Goal: Transaction & Acquisition: Purchase product/service

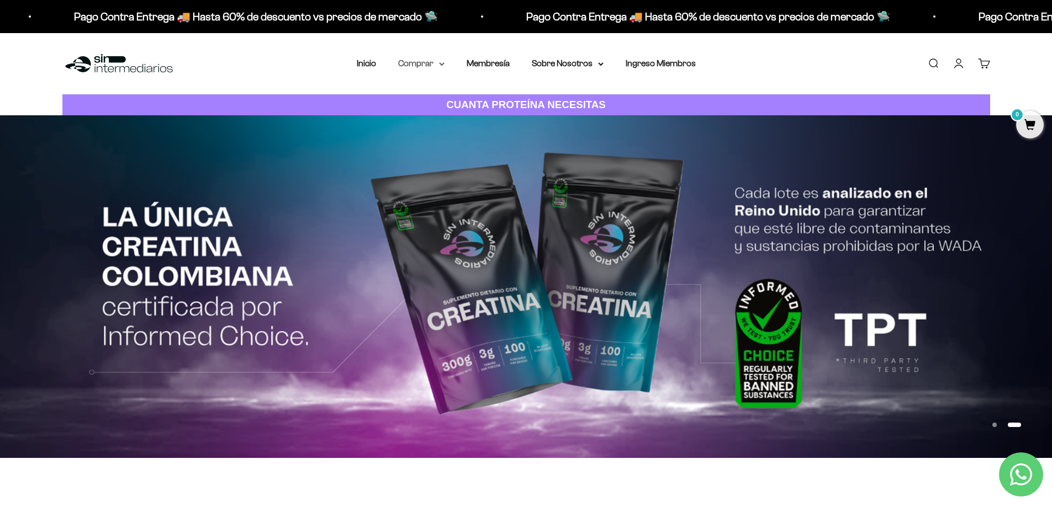
click at [440, 63] on icon at bounding box center [441, 64] width 4 height 2
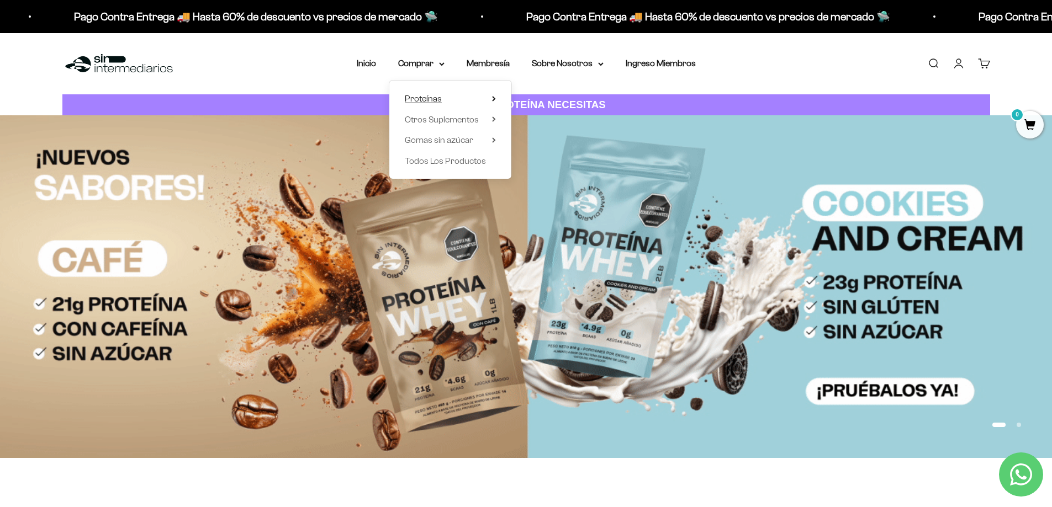
click at [455, 94] on summary "Proteínas" at bounding box center [450, 99] width 91 height 14
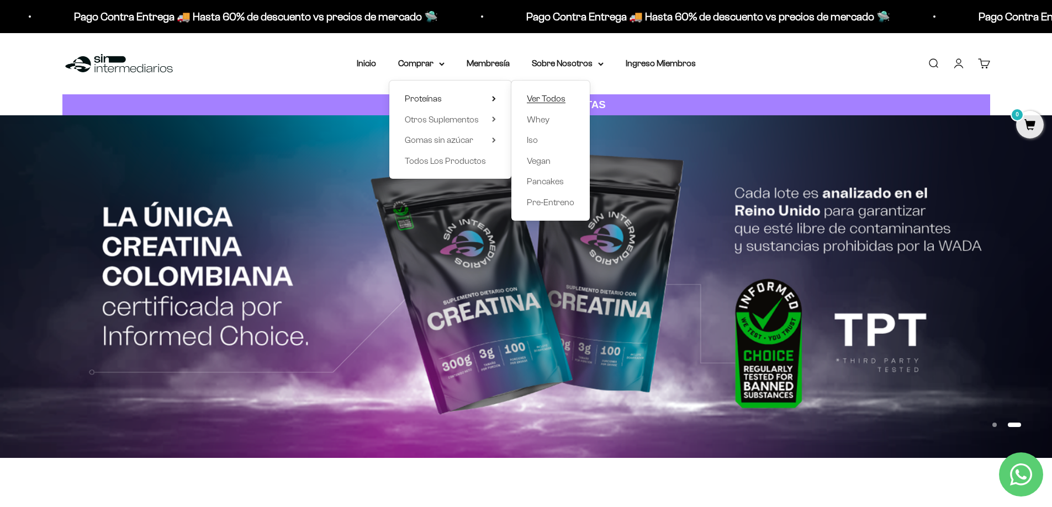
click at [544, 99] on span "Ver Todos" at bounding box center [546, 98] width 39 height 9
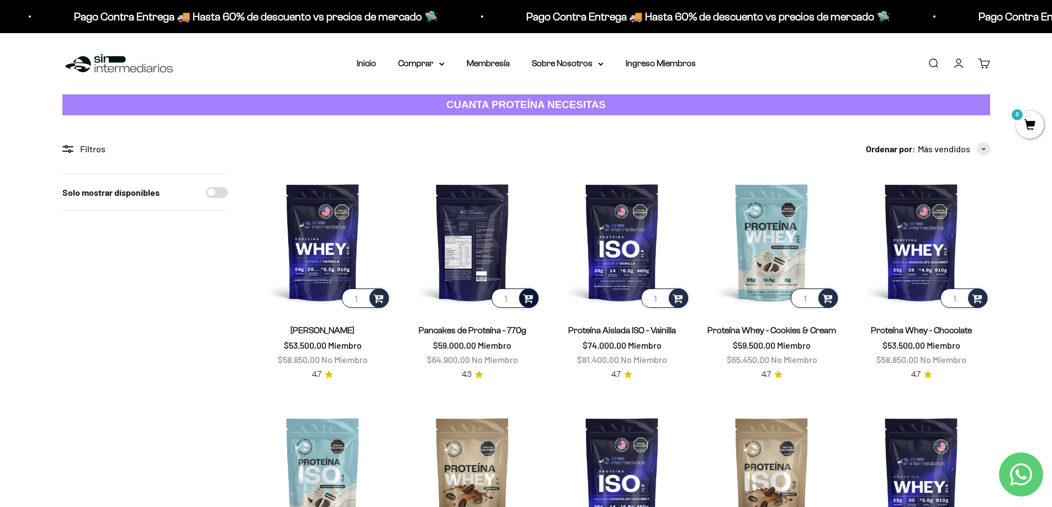
click at [527, 303] on span at bounding box center [528, 297] width 10 height 13
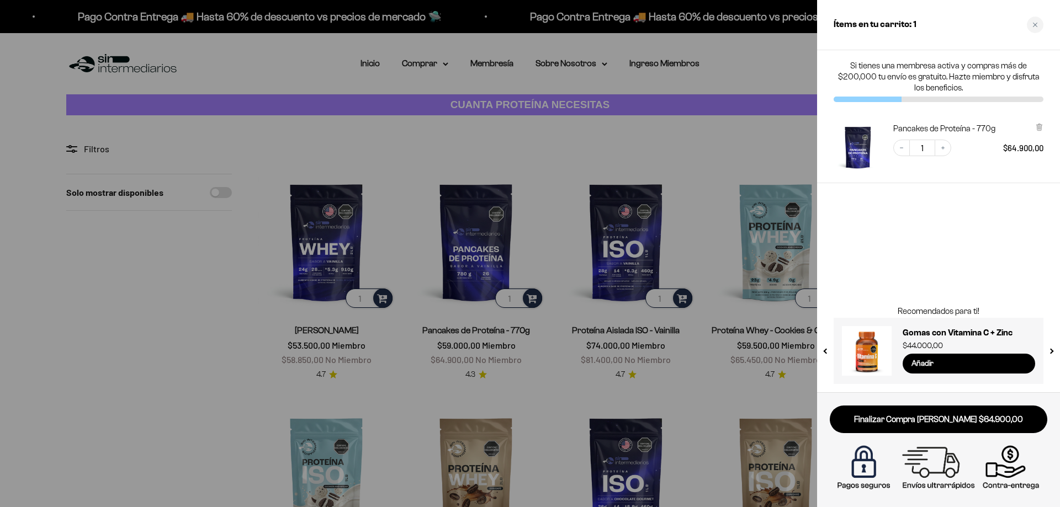
click at [223, 317] on div at bounding box center [530, 253] width 1060 height 507
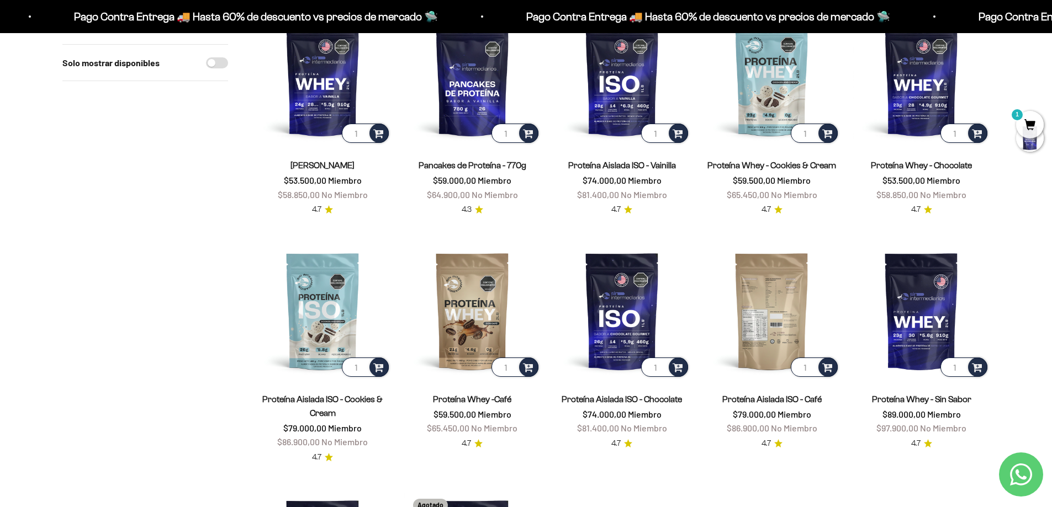
scroll to position [166, 0]
click at [767, 316] on img at bounding box center [771, 310] width 136 height 136
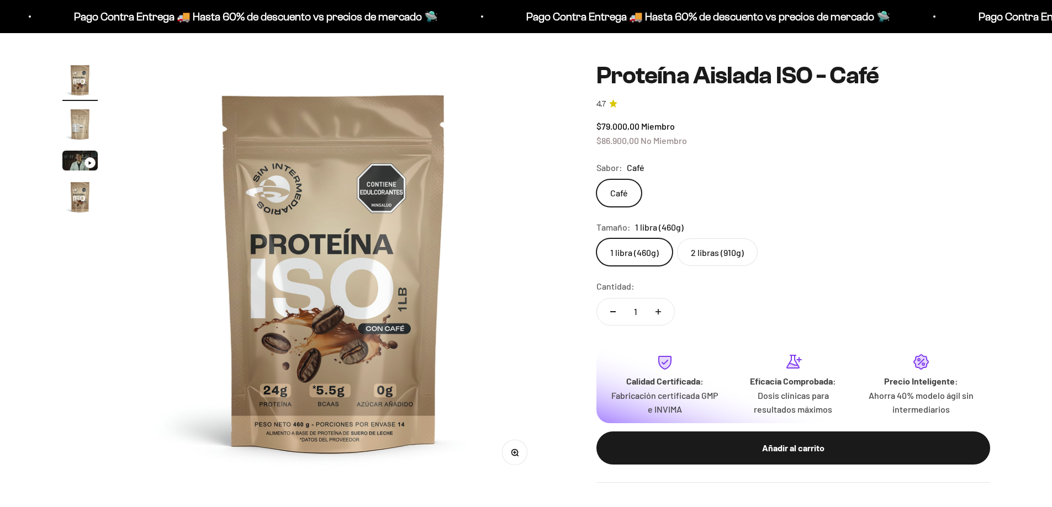
scroll to position [110, 0]
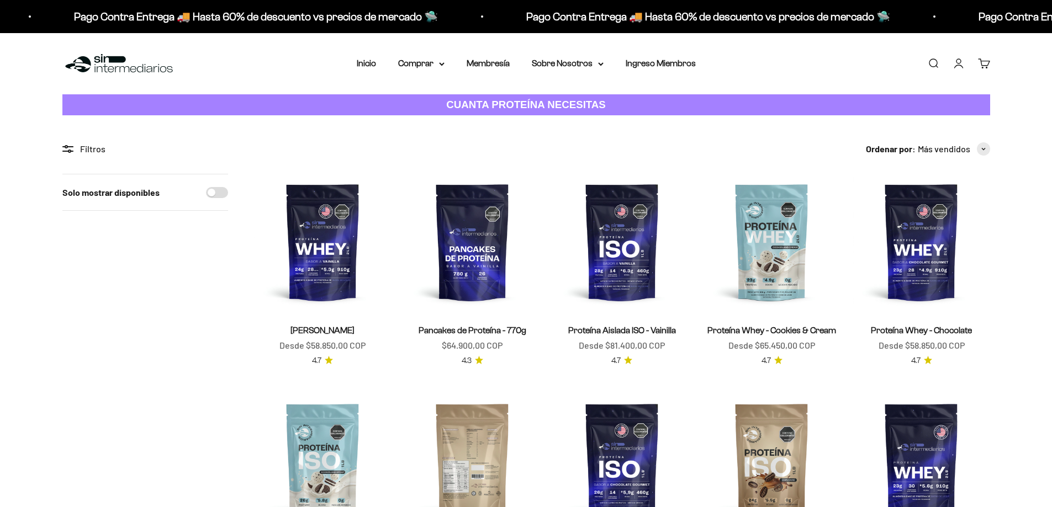
scroll to position [166, 0]
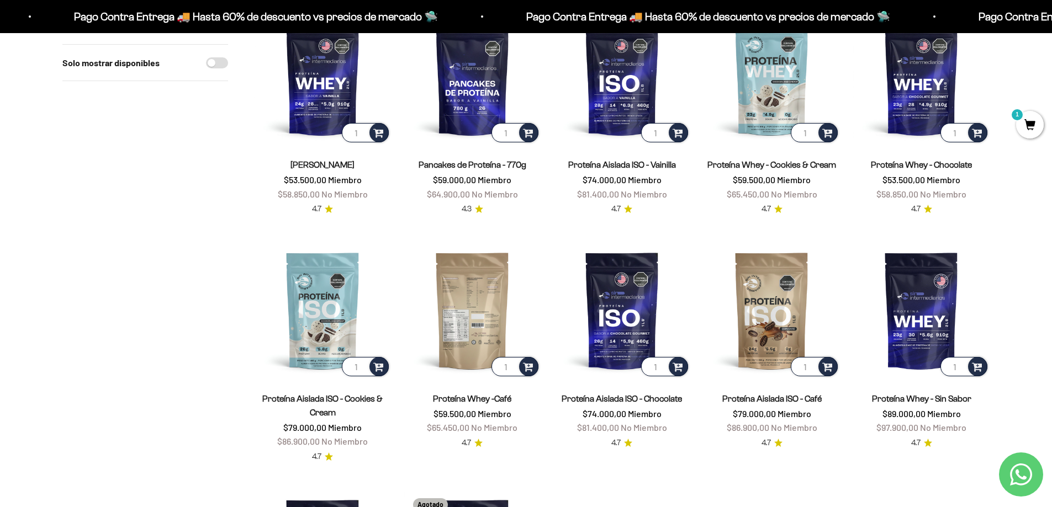
click at [468, 286] on img at bounding box center [472, 310] width 136 height 136
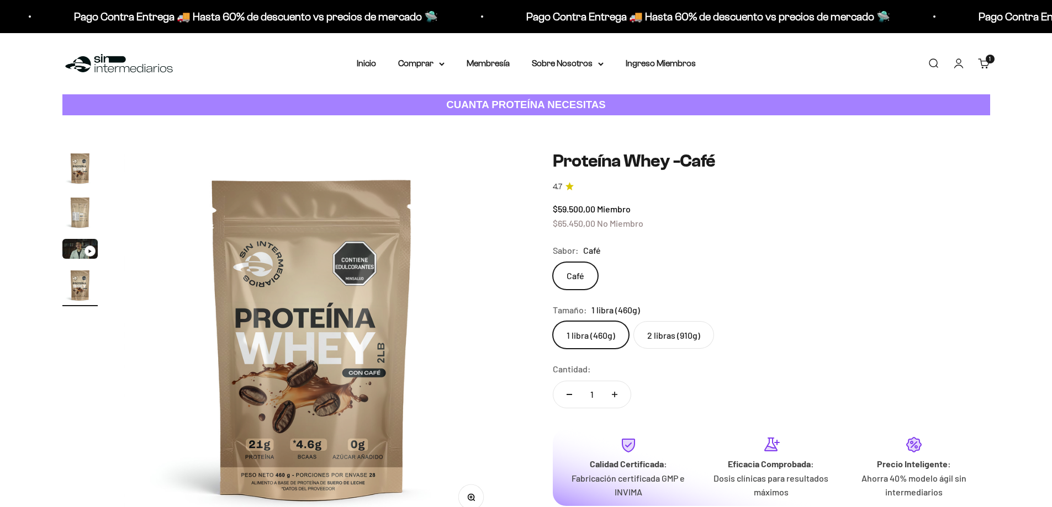
scroll to position [0, 1166]
click at [666, 336] on label "2 libras (910g)" at bounding box center [673, 335] width 81 height 28
click at [553, 321] on input "2 libras (910g)" at bounding box center [552, 321] width 1 height 1
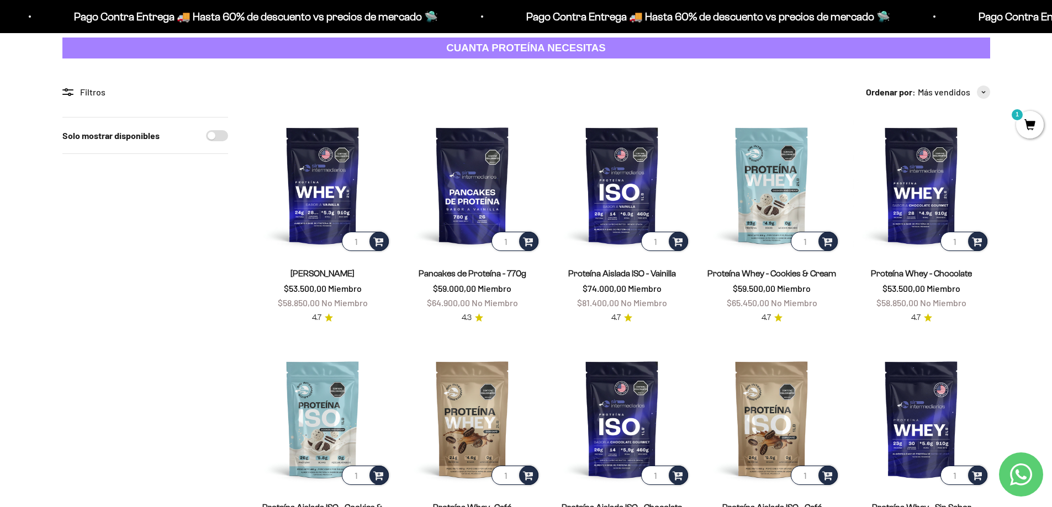
scroll to position [55, 0]
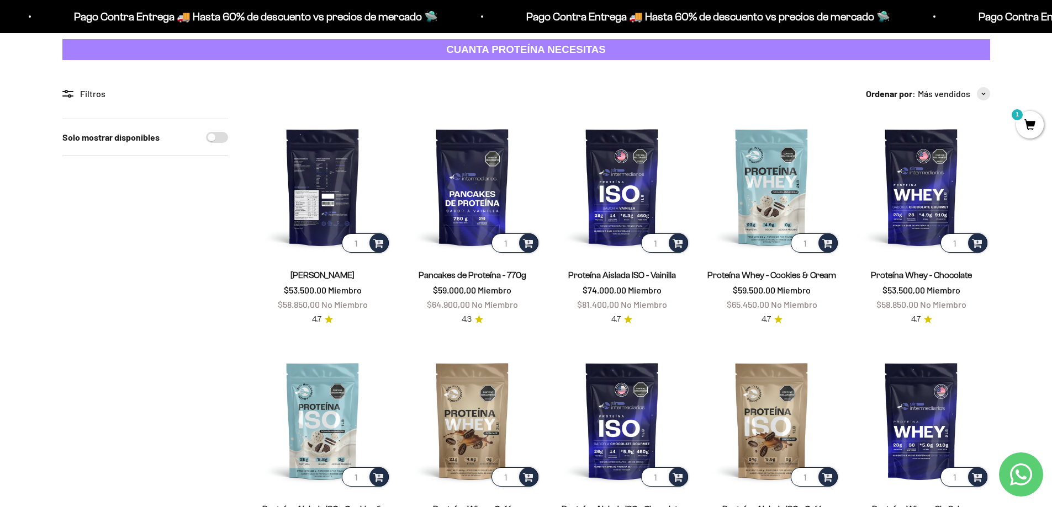
click at [344, 190] on img at bounding box center [322, 187] width 136 height 136
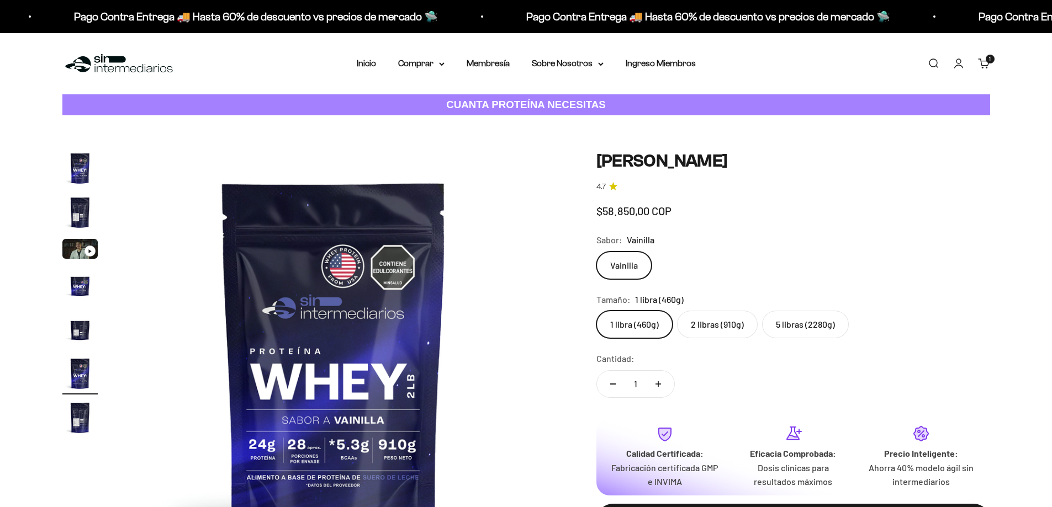
scroll to position [0, 2162]
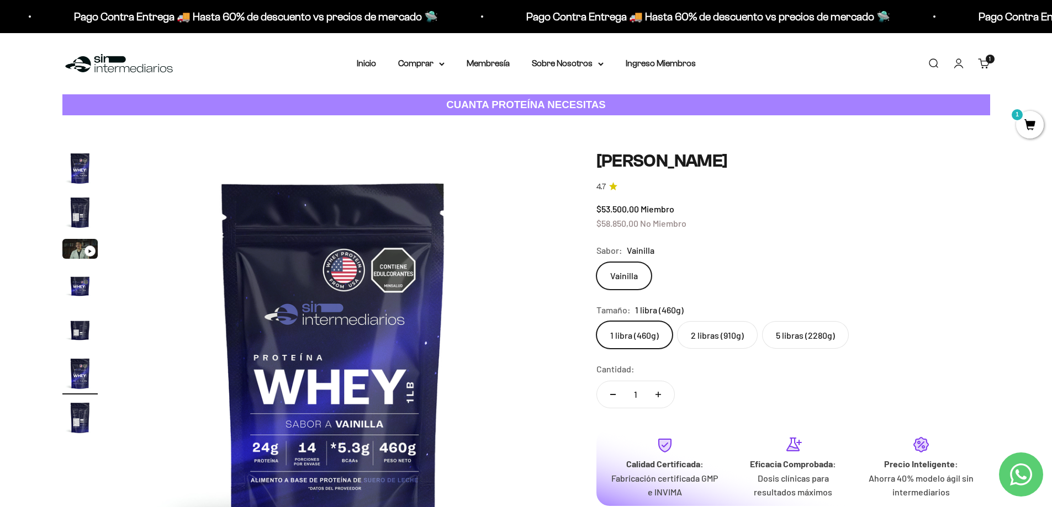
click at [75, 213] on img "Ir al artículo 2" at bounding box center [79, 212] width 35 height 35
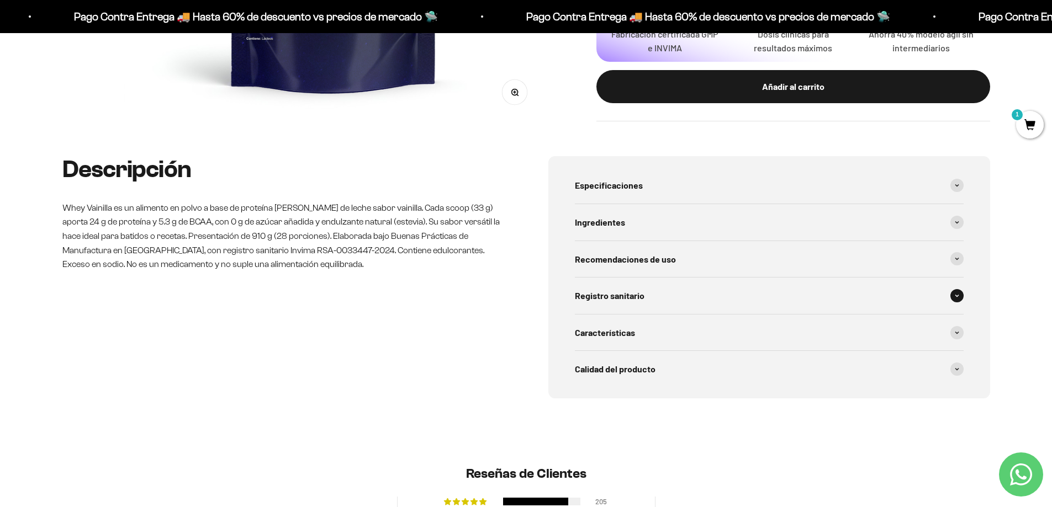
scroll to position [442, 0]
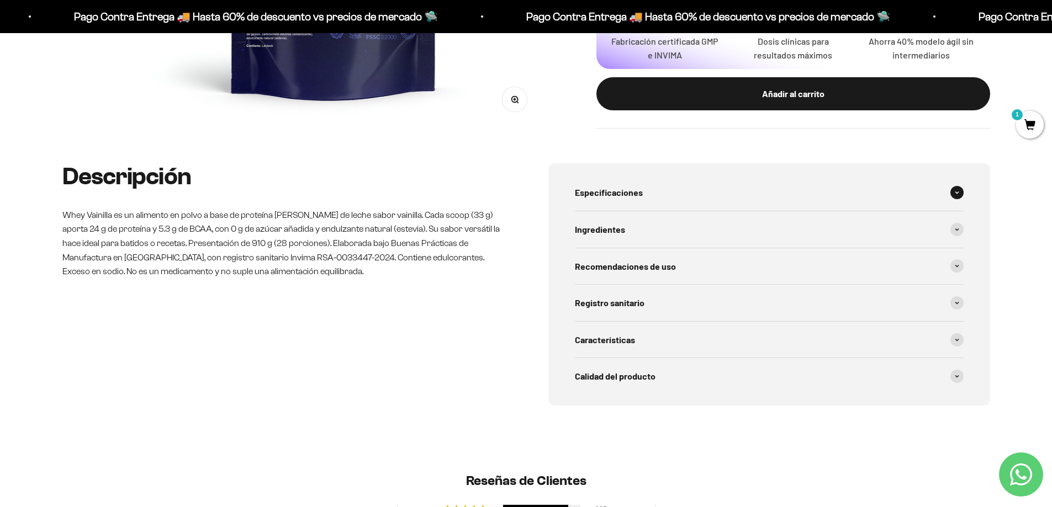
click at [676, 195] on div "Especificaciones" at bounding box center [769, 192] width 389 height 36
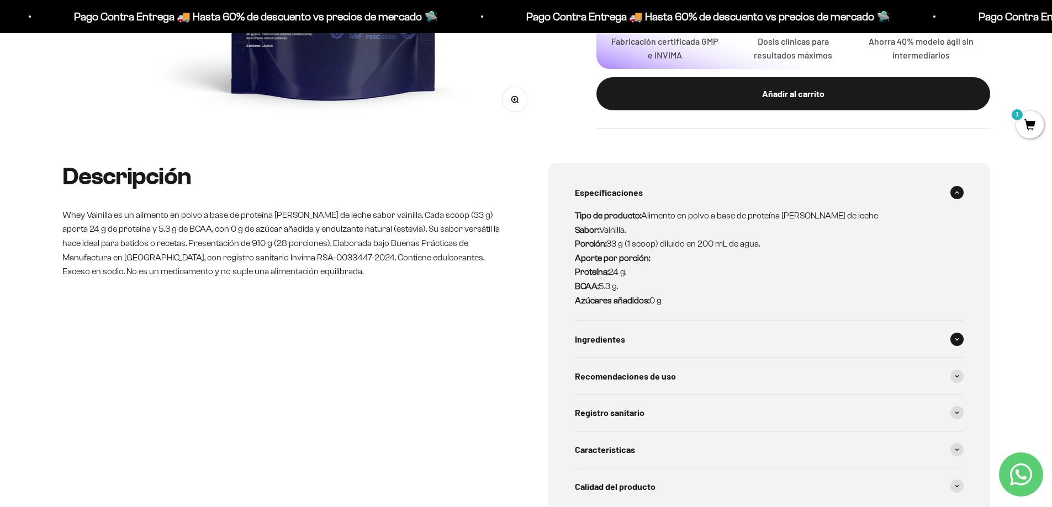
click at [638, 339] on div "Ingredientes" at bounding box center [769, 339] width 389 height 36
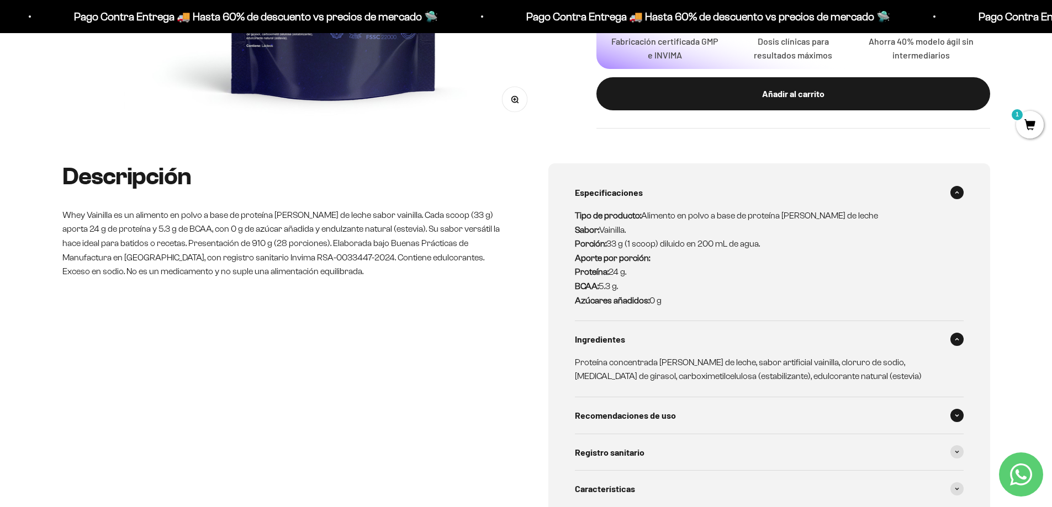
click at [644, 413] on span "Recomendaciones de uso" at bounding box center [625, 415] width 101 height 14
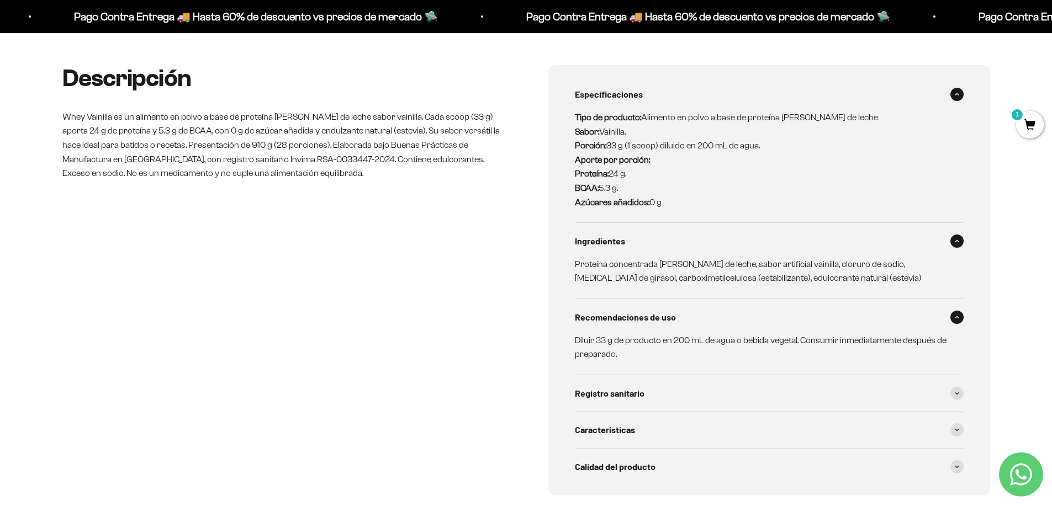
scroll to position [552, 0]
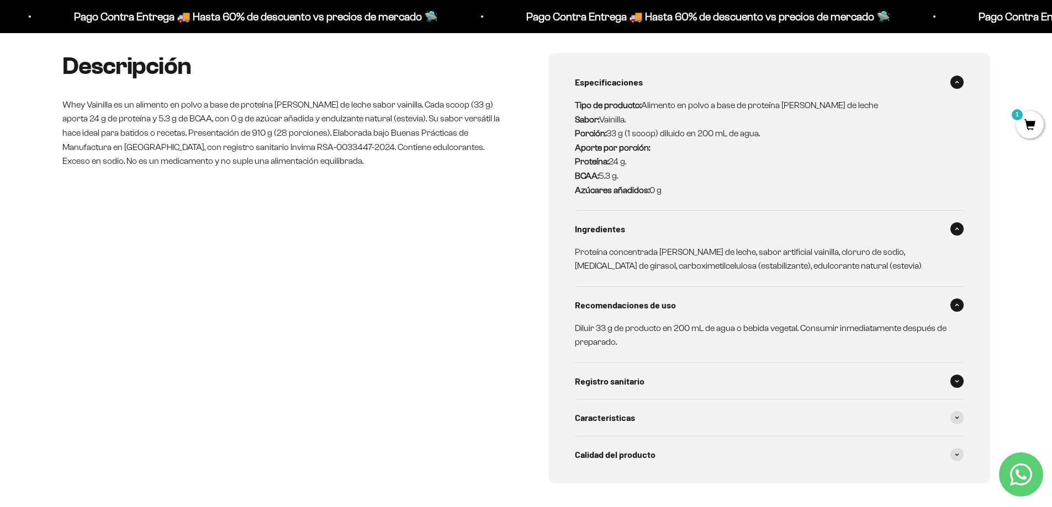
click at [642, 384] on span "Registro sanitario" at bounding box center [610, 381] width 70 height 14
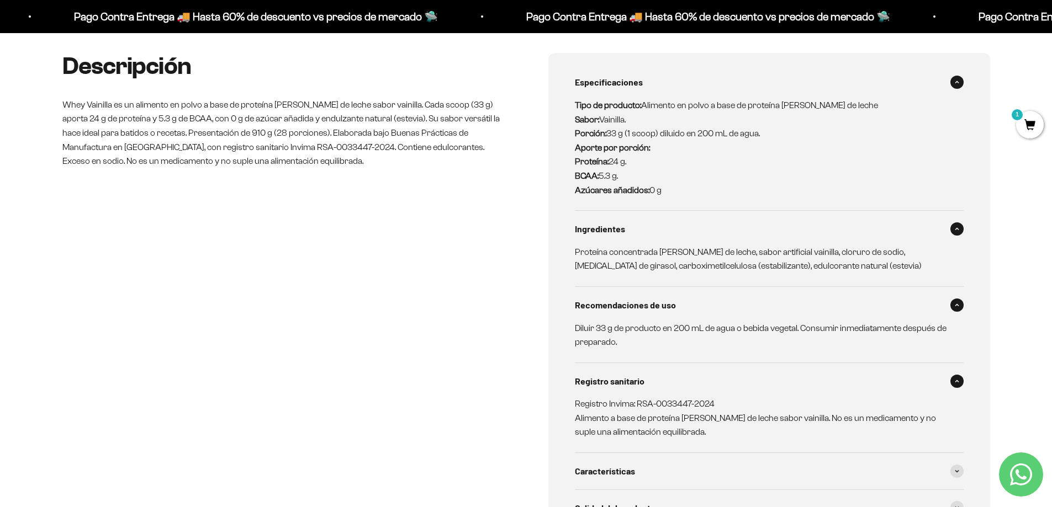
scroll to position [607, 0]
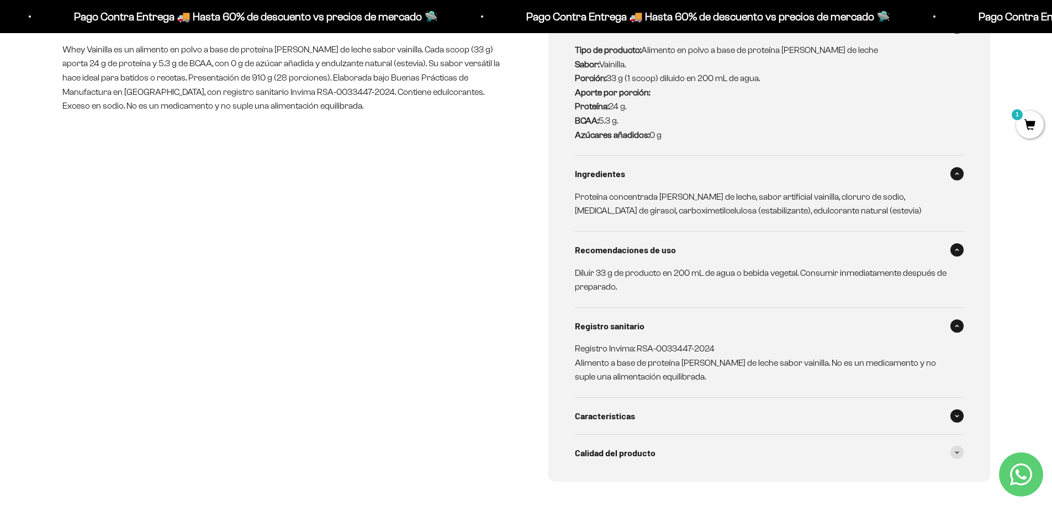
click at [647, 415] on div "Características" at bounding box center [769, 416] width 389 height 36
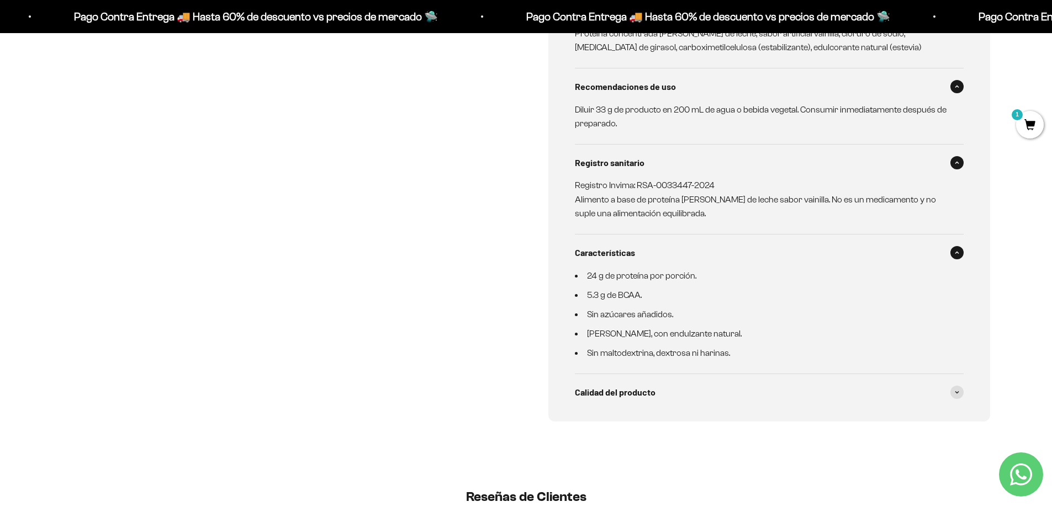
scroll to position [773, 0]
click at [648, 373] on div "Calidad del producto" at bounding box center [769, 390] width 389 height 36
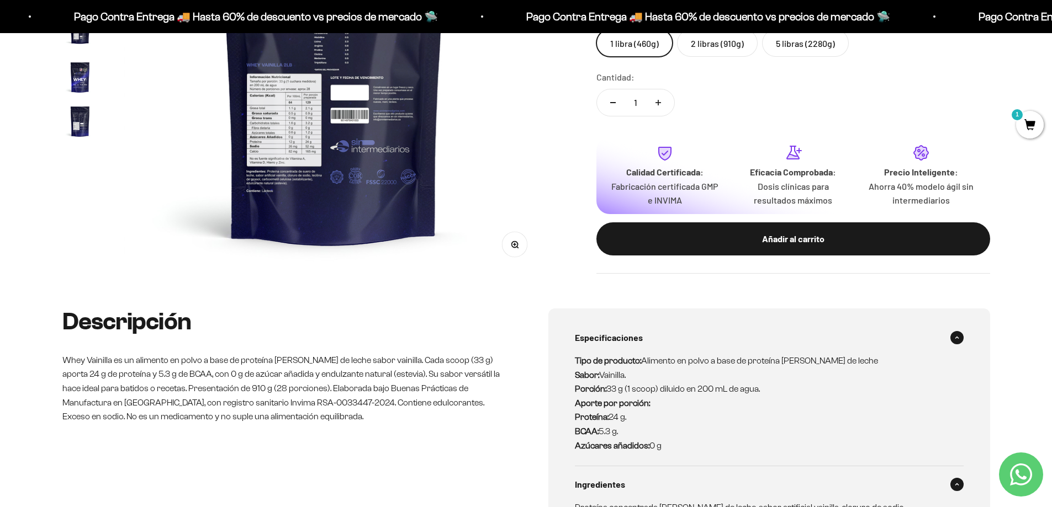
scroll to position [166, 0]
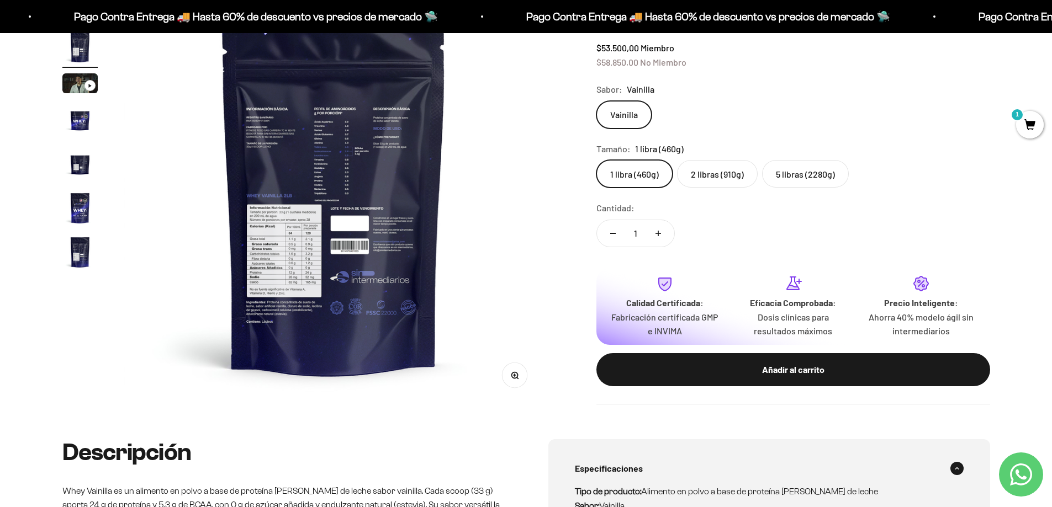
click at [516, 379] on button "Zoom" at bounding box center [514, 375] width 25 height 25
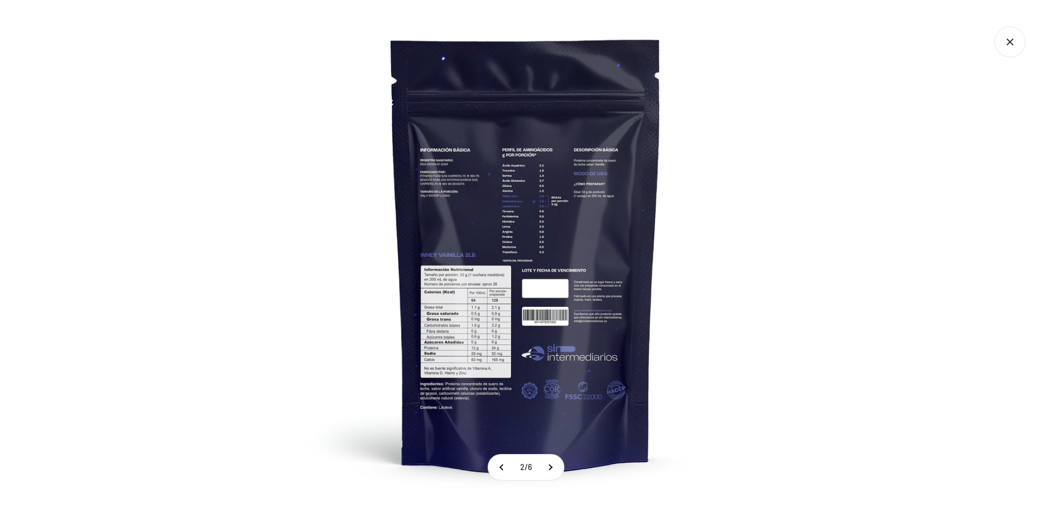
click at [443, 305] on img at bounding box center [525, 253] width 507 height 507
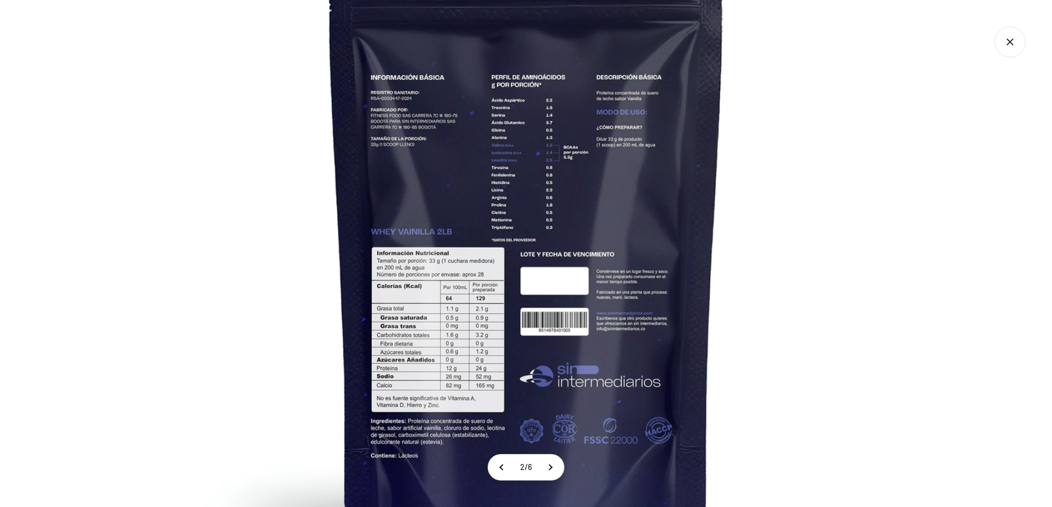
click at [884, 278] on img at bounding box center [525, 229] width 745 height 745
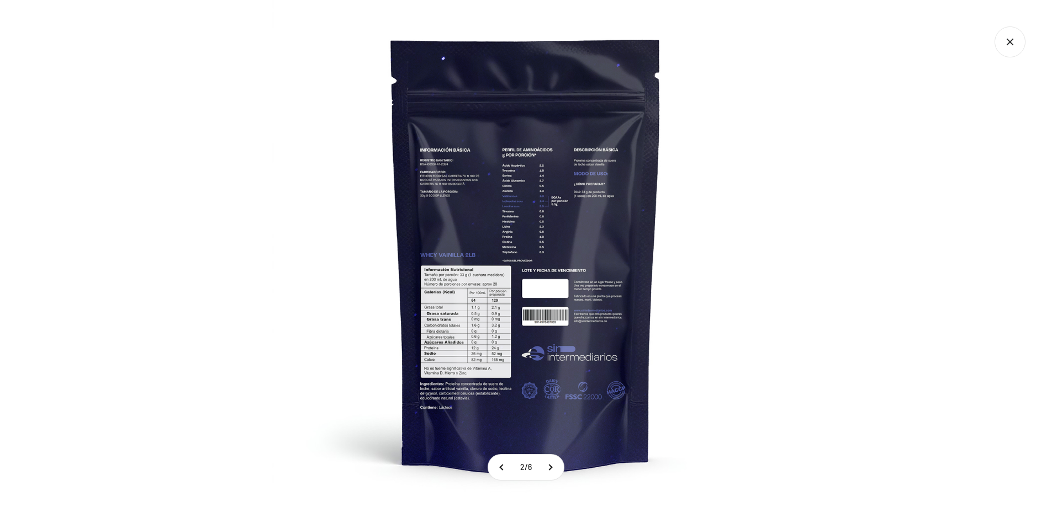
click at [1012, 50] on icon "Cerrar galería" at bounding box center [1009, 41] width 31 height 31
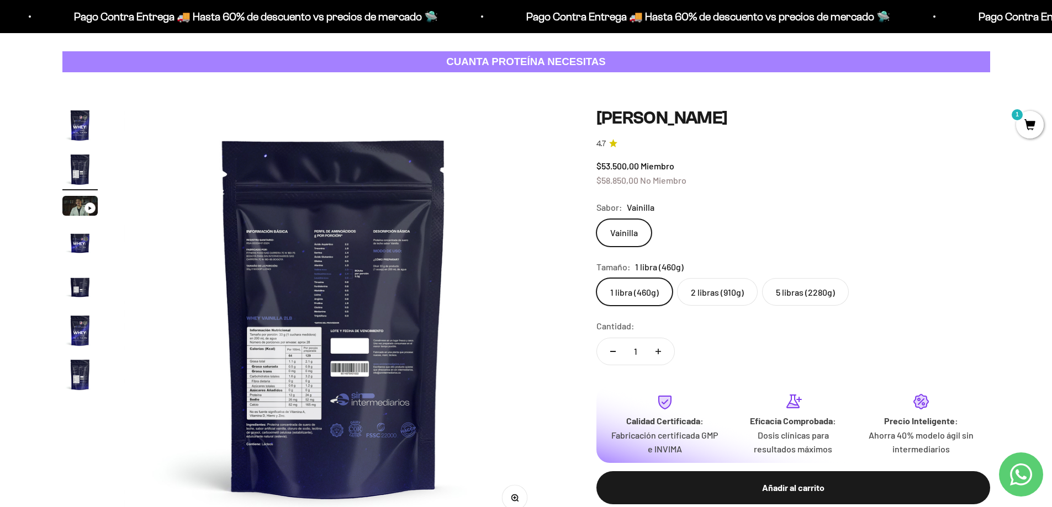
scroll to position [0, 0]
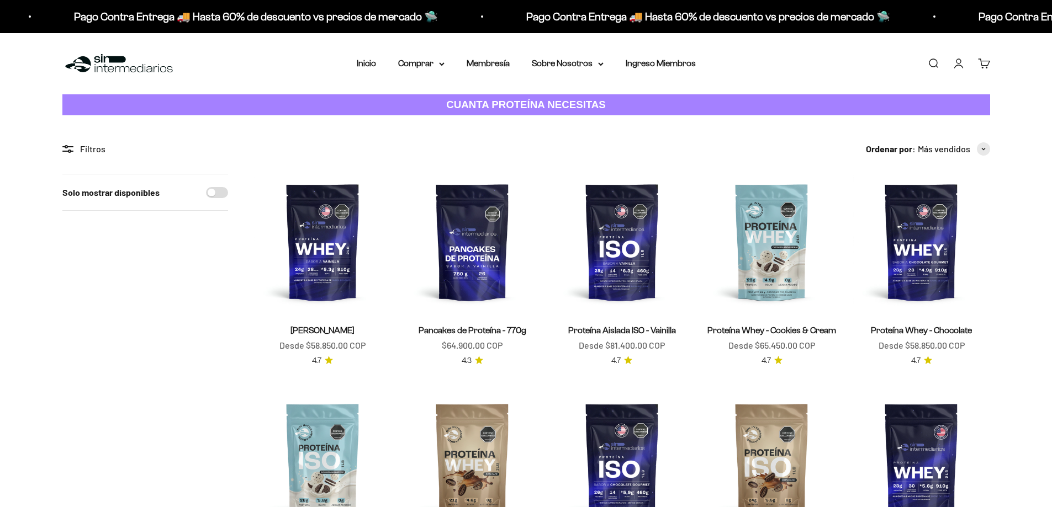
scroll to position [55, 0]
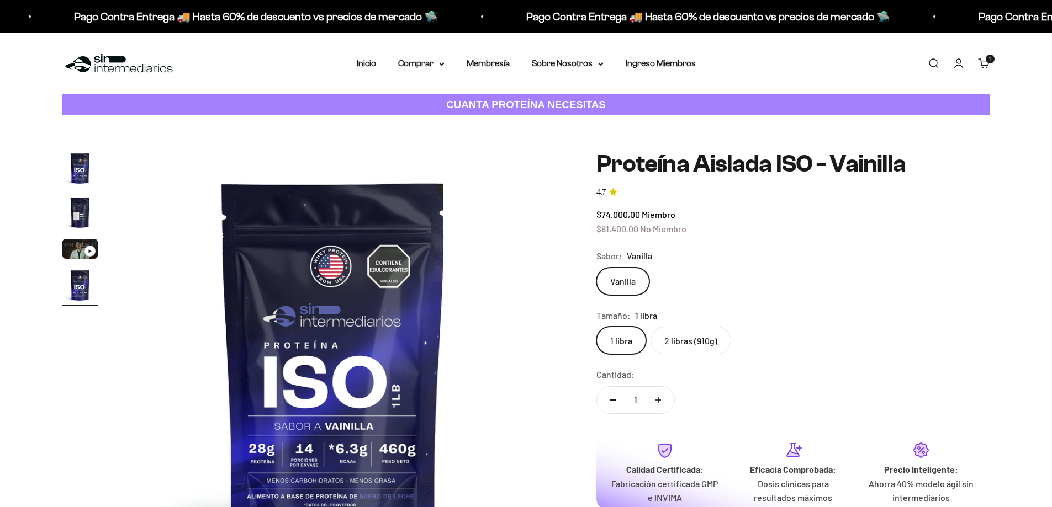
click at [72, 215] on img "Ir al artículo 2" at bounding box center [79, 212] width 35 height 35
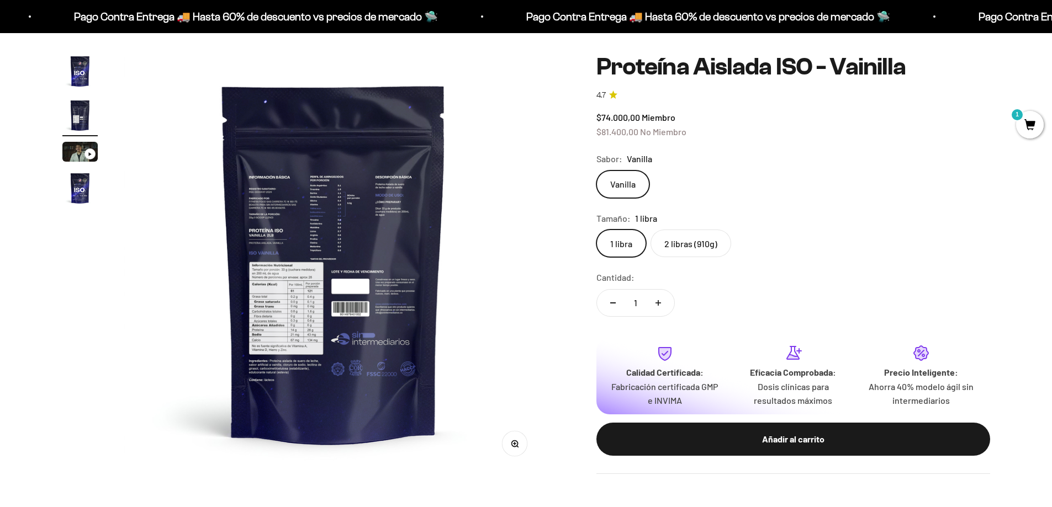
scroll to position [110, 0]
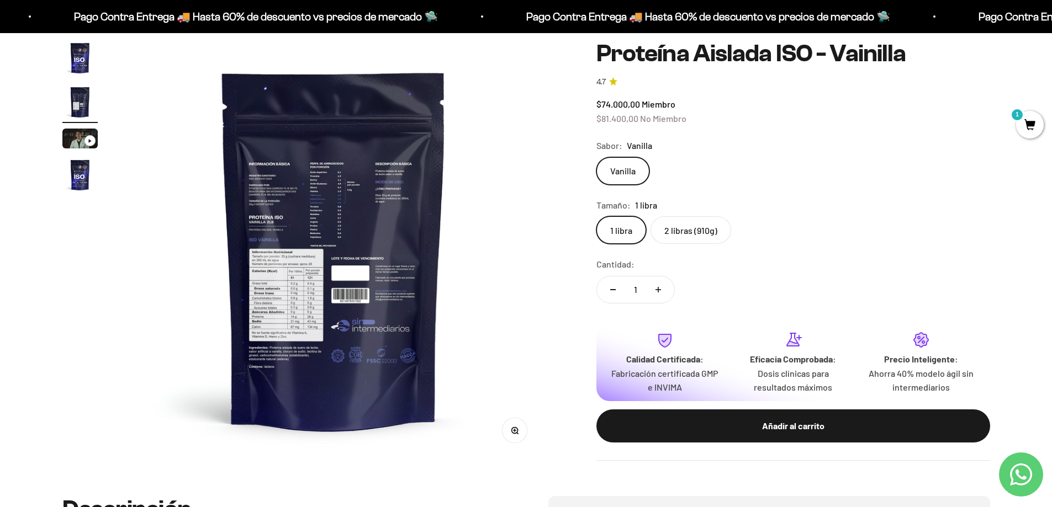
click at [517, 434] on icon "button" at bounding box center [516, 433] width 1 height 1
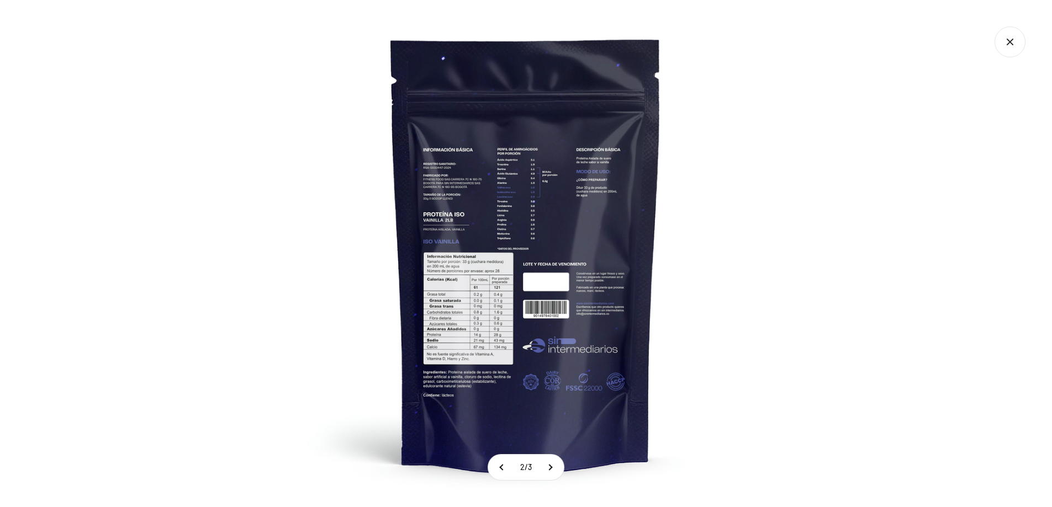
click at [496, 309] on img at bounding box center [525, 253] width 507 height 507
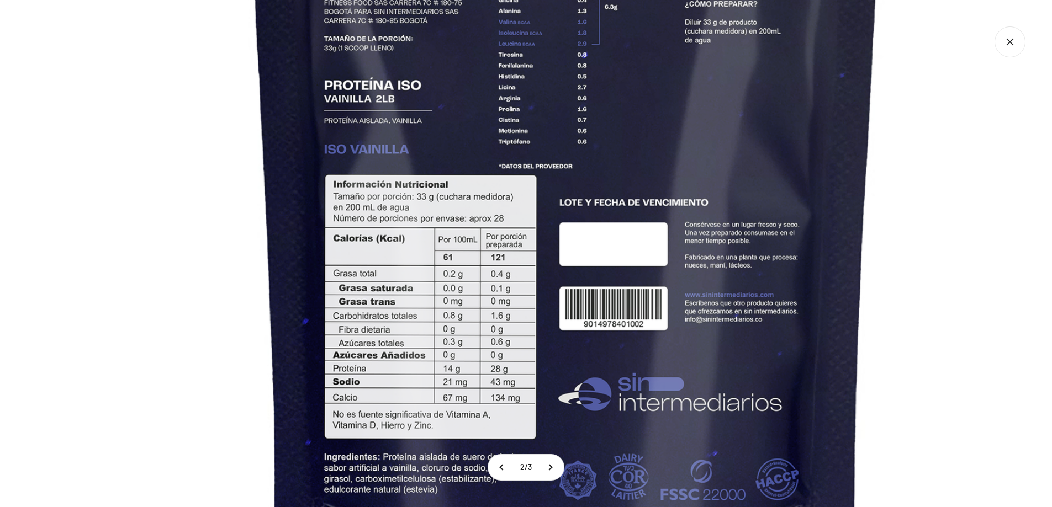
click at [918, 277] on img at bounding box center [566, 177] width 1195 height 1195
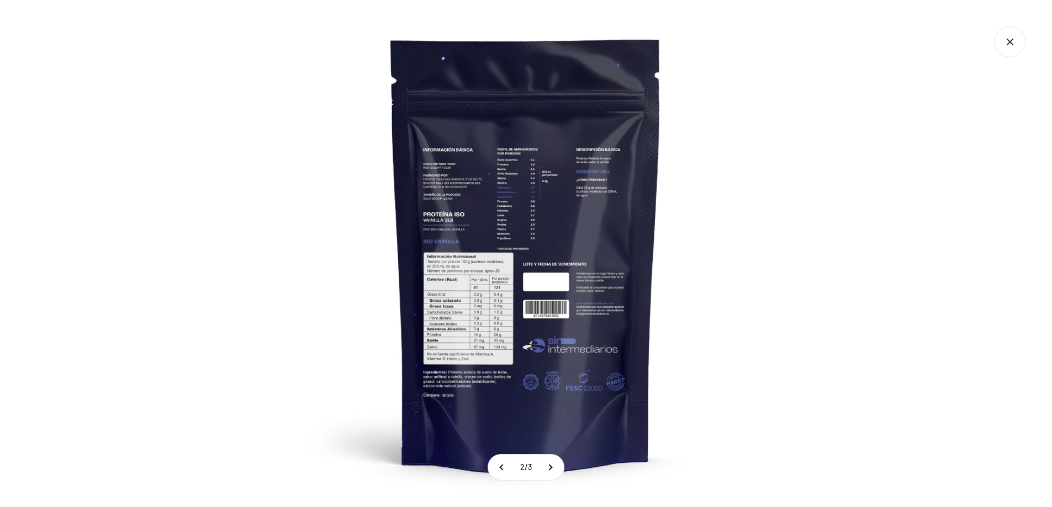
click at [1011, 43] on icon "Cerrar galería" at bounding box center [1009, 42] width 6 height 6
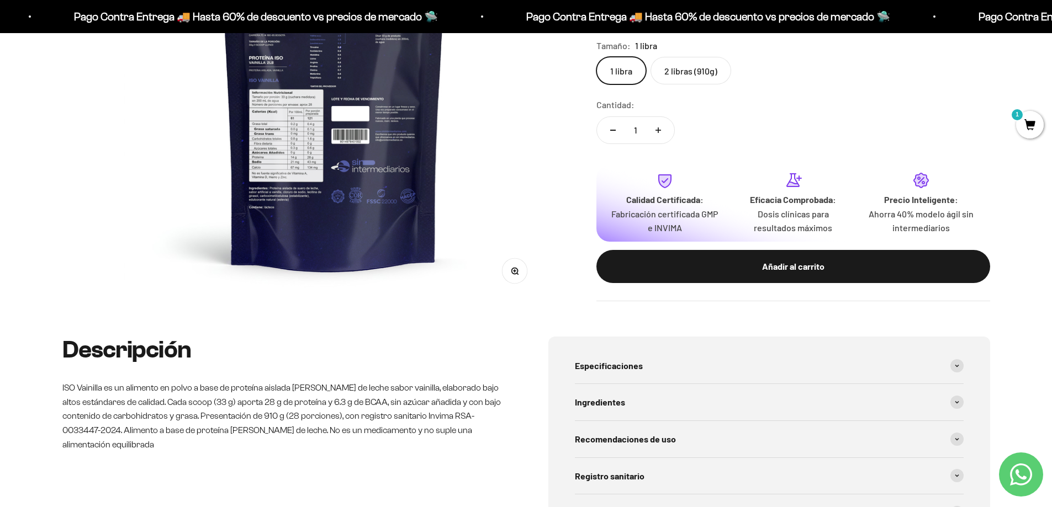
scroll to position [276, 0]
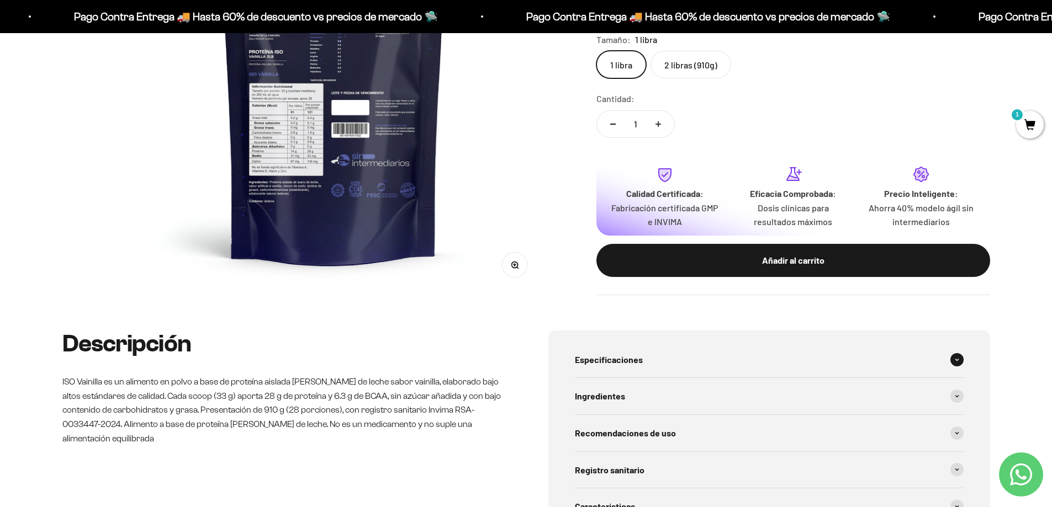
click at [704, 359] on div "Especificaciones" at bounding box center [769, 360] width 389 height 36
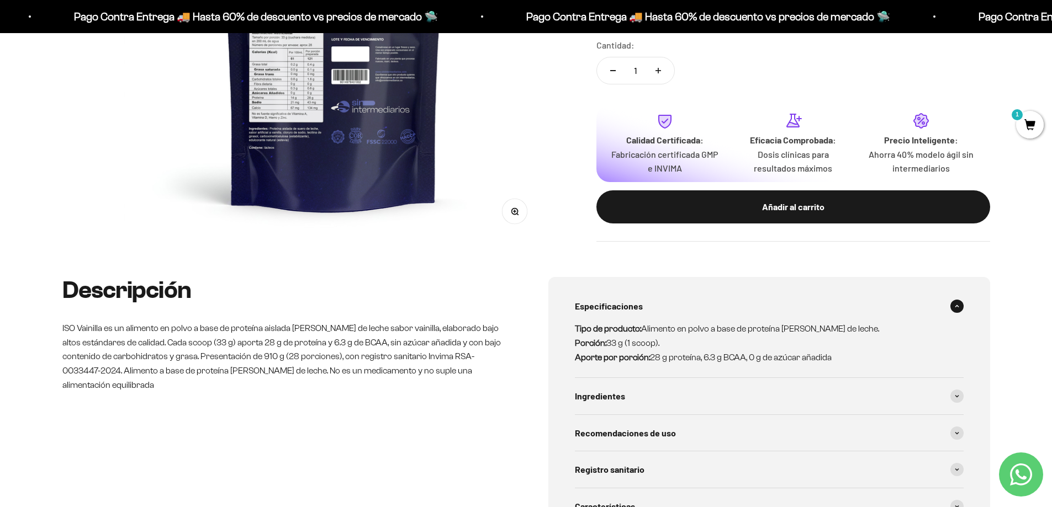
scroll to position [331, 0]
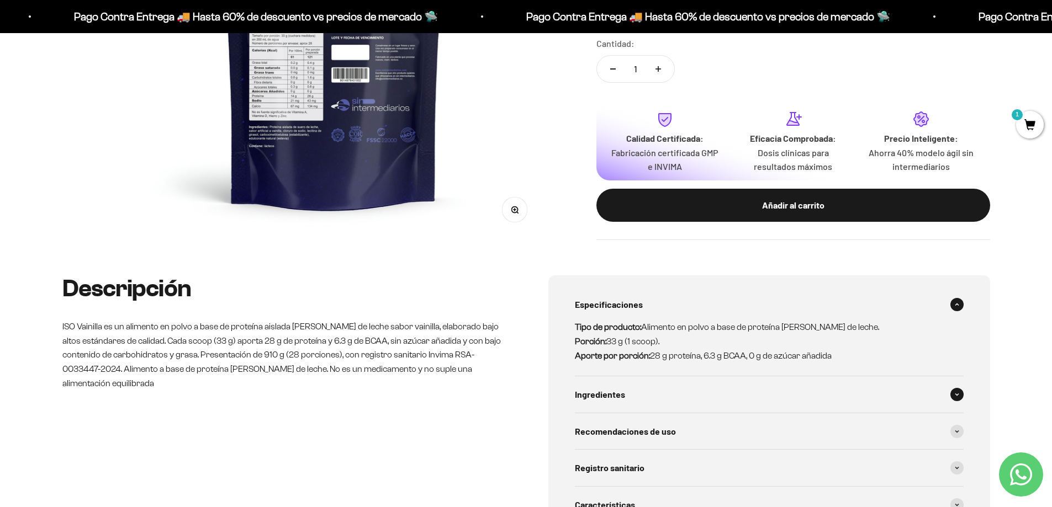
click at [700, 400] on div "Ingredientes" at bounding box center [769, 394] width 389 height 36
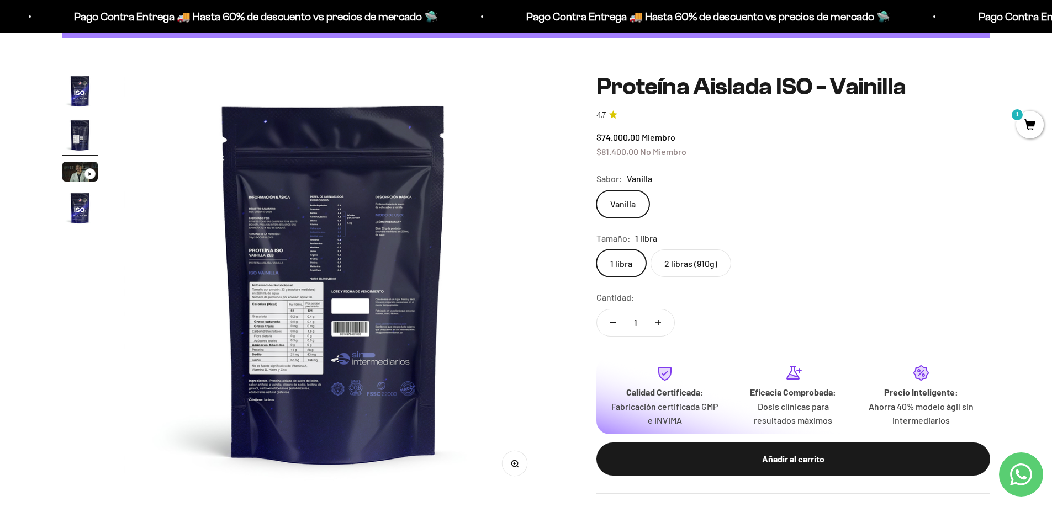
scroll to position [55, 0]
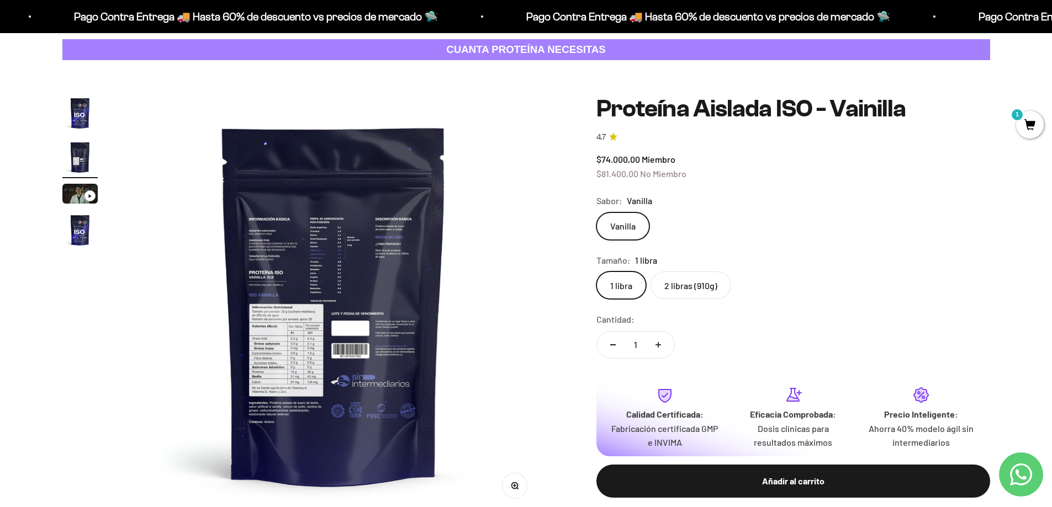
click at [80, 113] on img "Ir al artículo 1" at bounding box center [79, 112] width 35 height 35
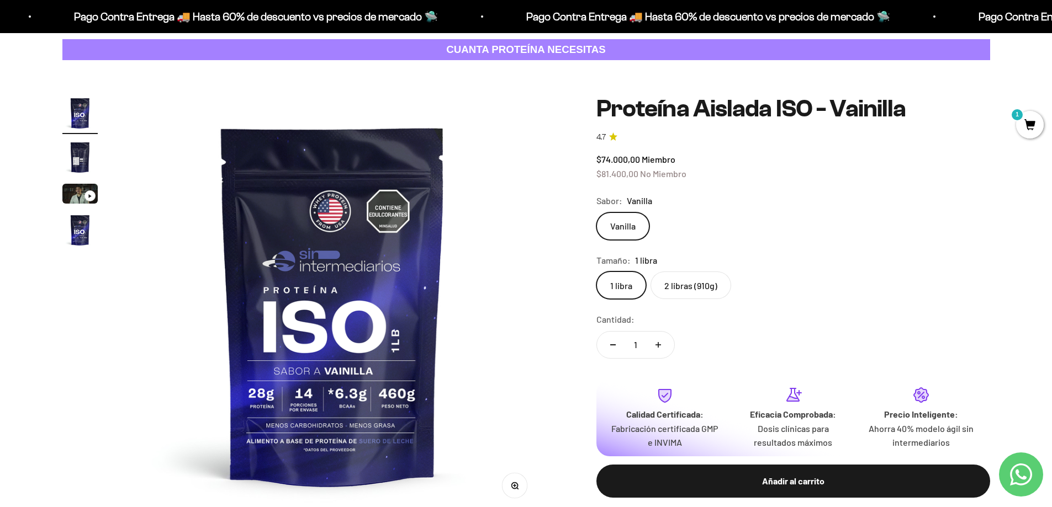
scroll to position [0, 0]
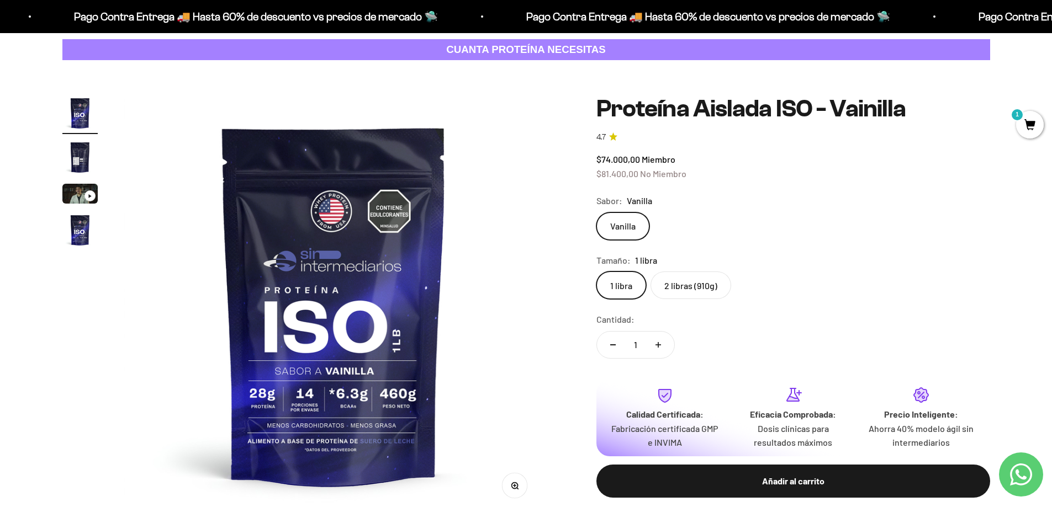
click at [711, 285] on label "2 libras (910g)" at bounding box center [690, 286] width 81 height 28
click at [596, 272] on input "2 libras (910g)" at bounding box center [596, 271] width 1 height 1
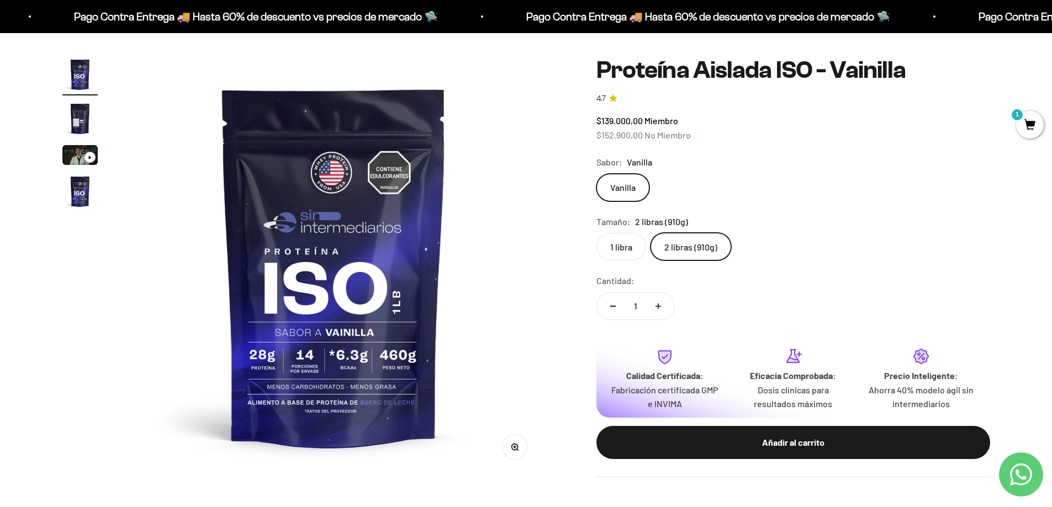
scroll to position [110, 0]
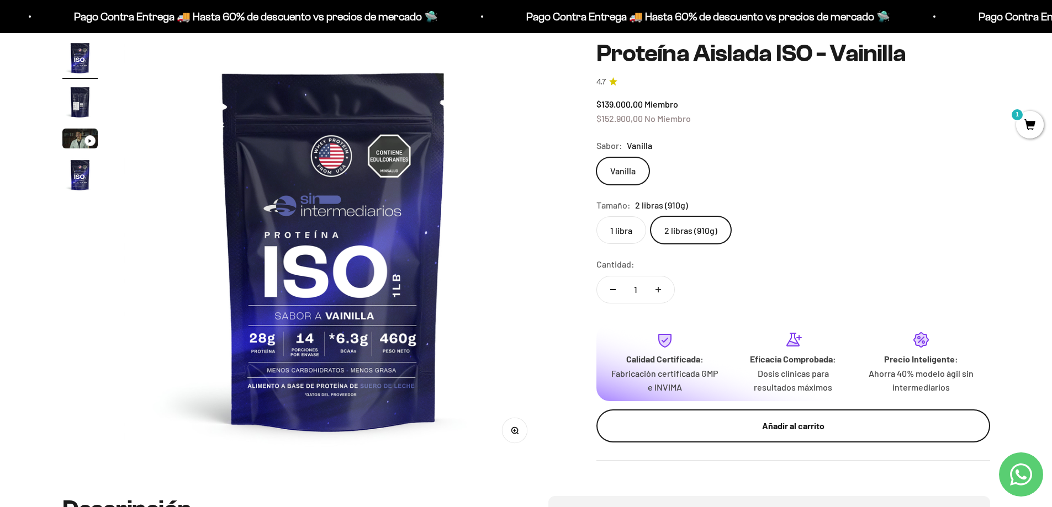
click at [745, 431] on div "Añadir al carrito" at bounding box center [792, 426] width 349 height 14
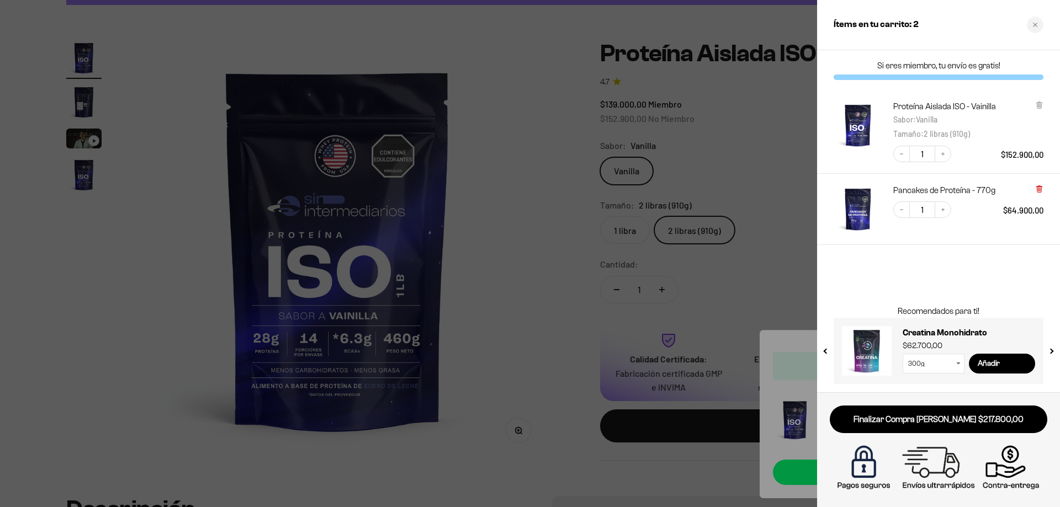
click at [1039, 190] on icon at bounding box center [1039, 190] width 4 height 6
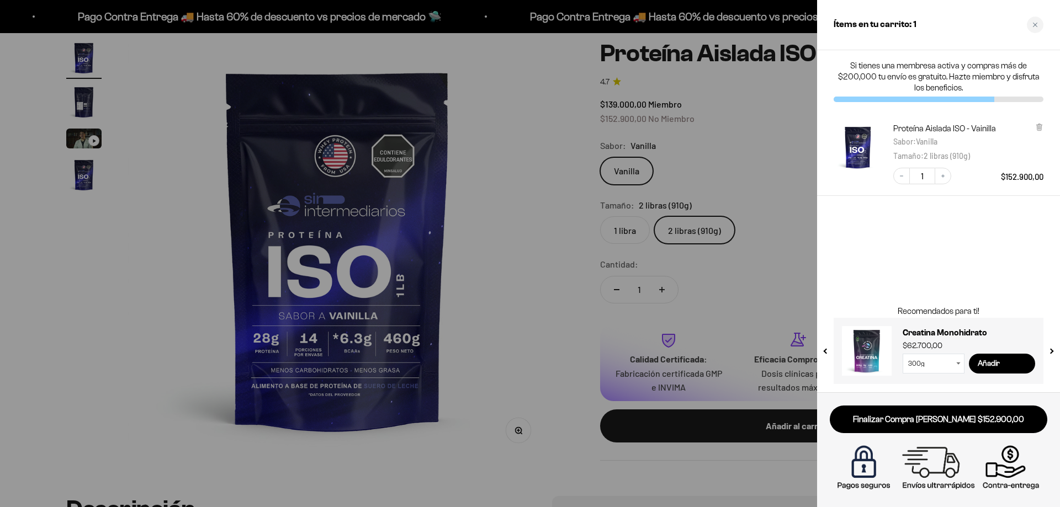
click at [534, 246] on div at bounding box center [530, 253] width 1060 height 507
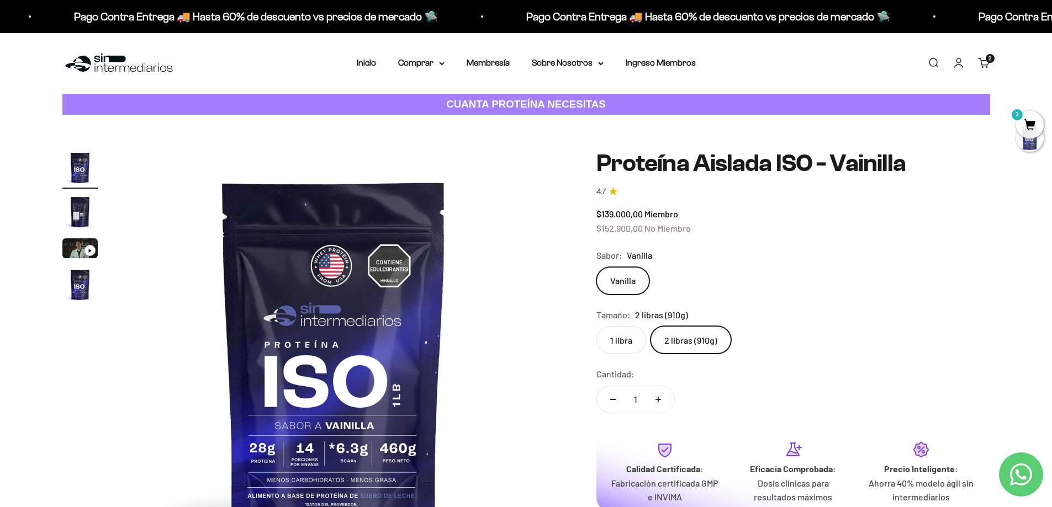
scroll to position [0, 0]
click at [440, 62] on icon at bounding box center [442, 64] width 6 height 4
click at [447, 93] on summary "Proteínas" at bounding box center [450, 99] width 91 height 14
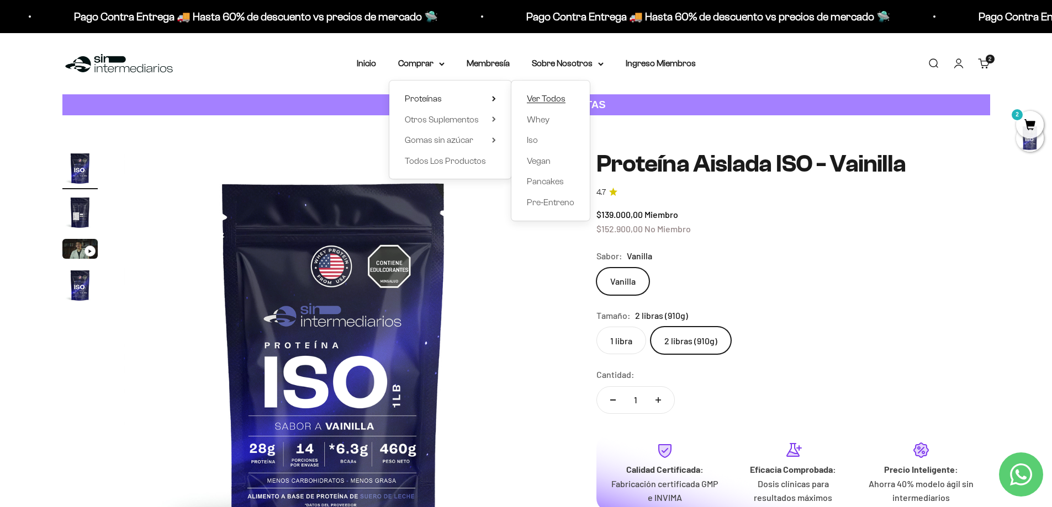
click at [534, 97] on span "Ver Todos" at bounding box center [546, 98] width 39 height 9
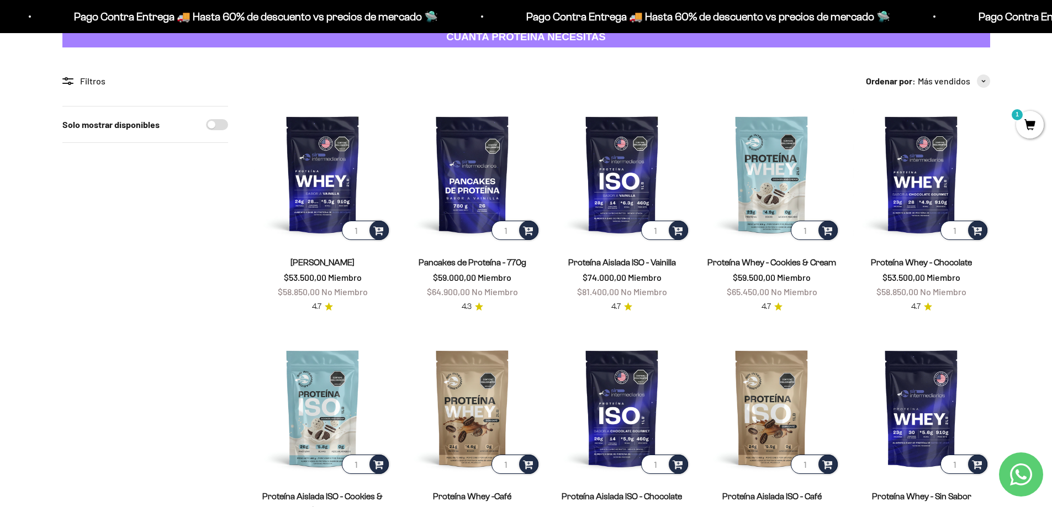
scroll to position [55, 0]
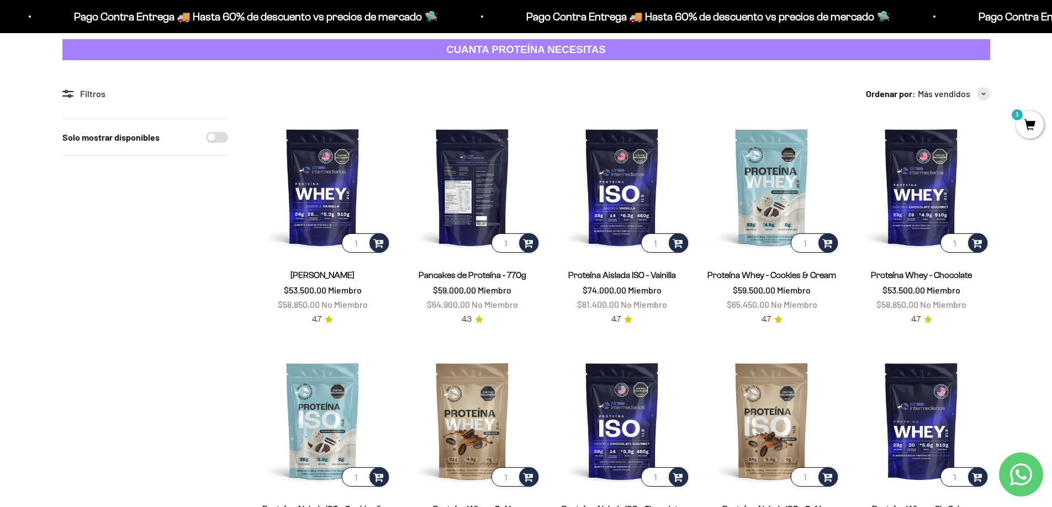
click at [478, 200] on img at bounding box center [472, 187] width 136 height 136
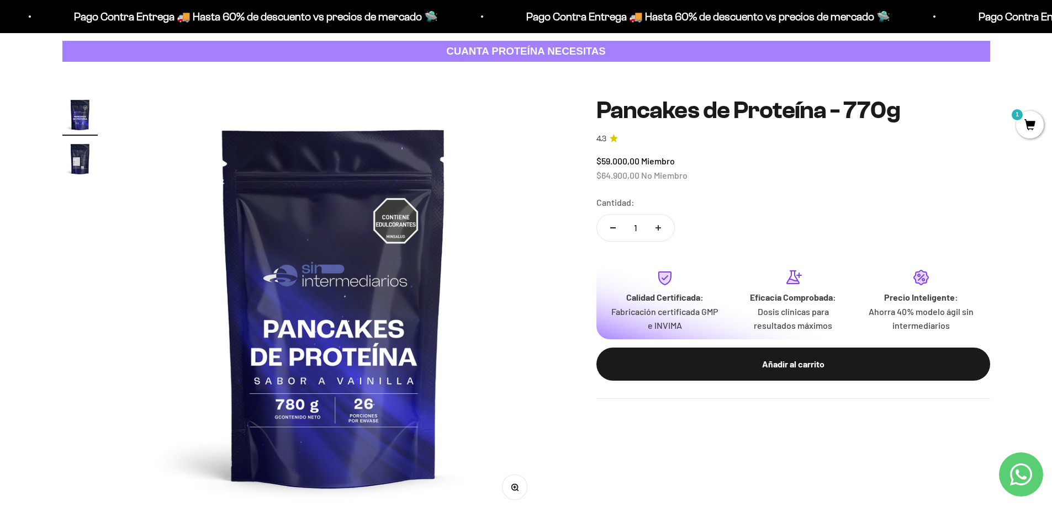
scroll to position [55, 0]
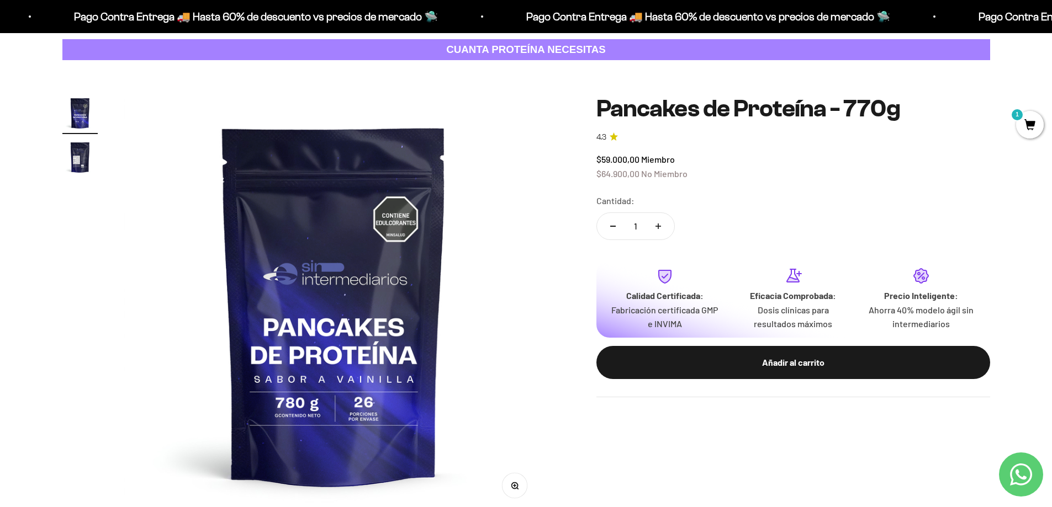
click at [88, 157] on img "Ir al artículo 2" at bounding box center [79, 157] width 35 height 35
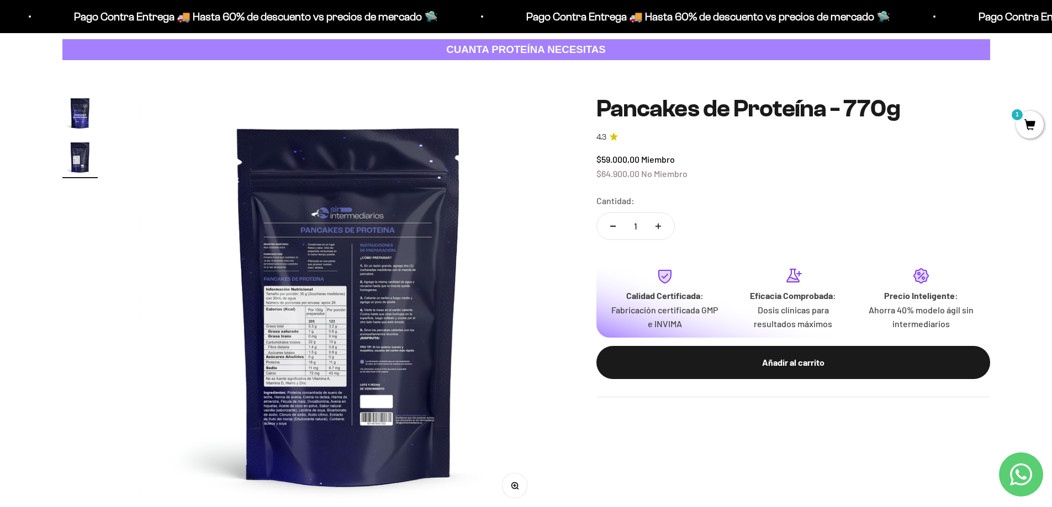
scroll to position [0, 432]
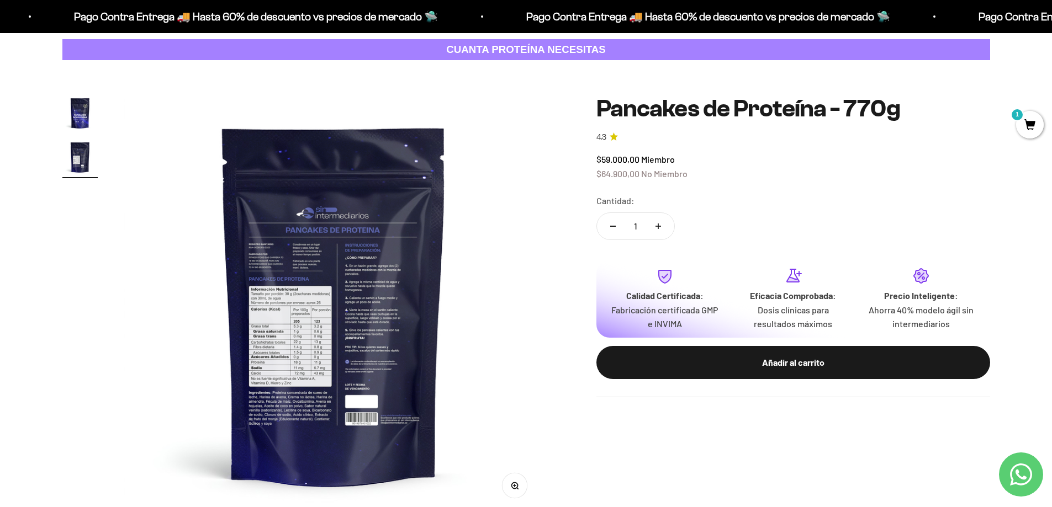
click at [513, 488] on circle "button" at bounding box center [514, 485] width 6 height 6
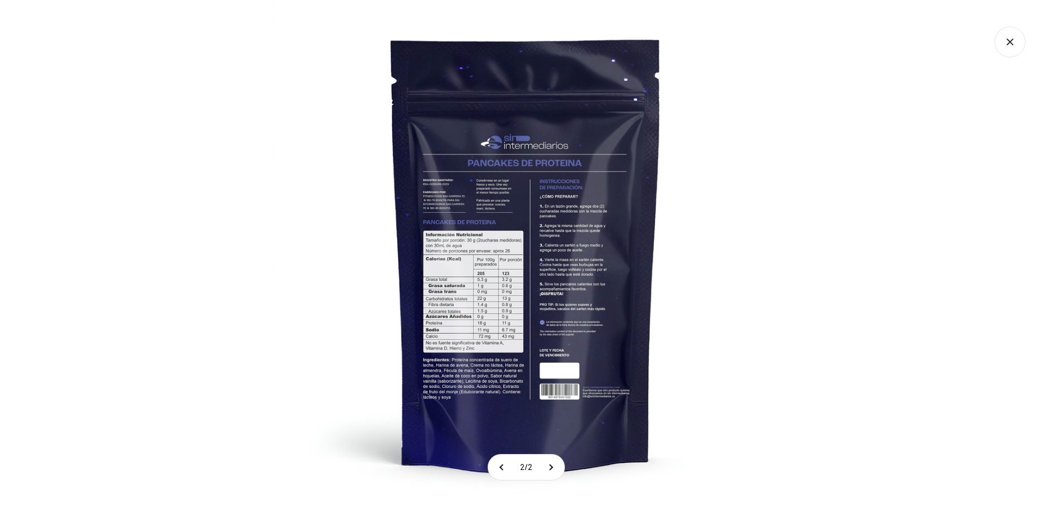
click at [492, 283] on img at bounding box center [525, 253] width 507 height 507
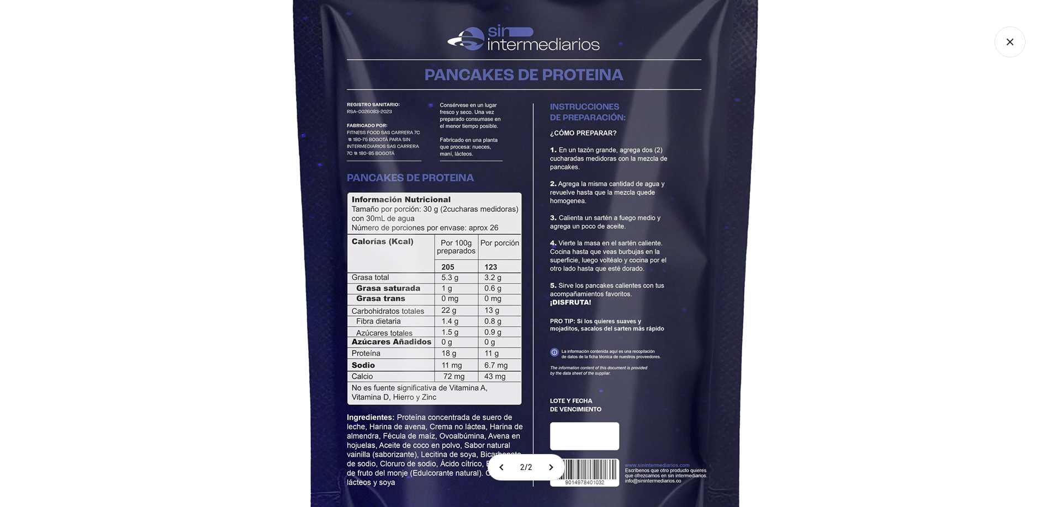
click at [906, 281] on img at bounding box center [525, 232] width 883 height 883
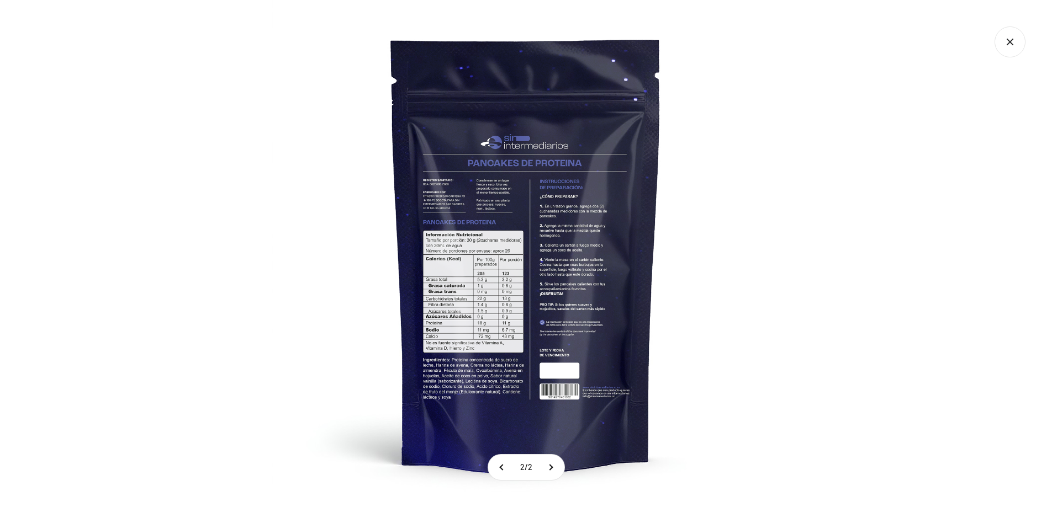
click at [1015, 45] on icon "Cerrar galería" at bounding box center [1009, 41] width 31 height 31
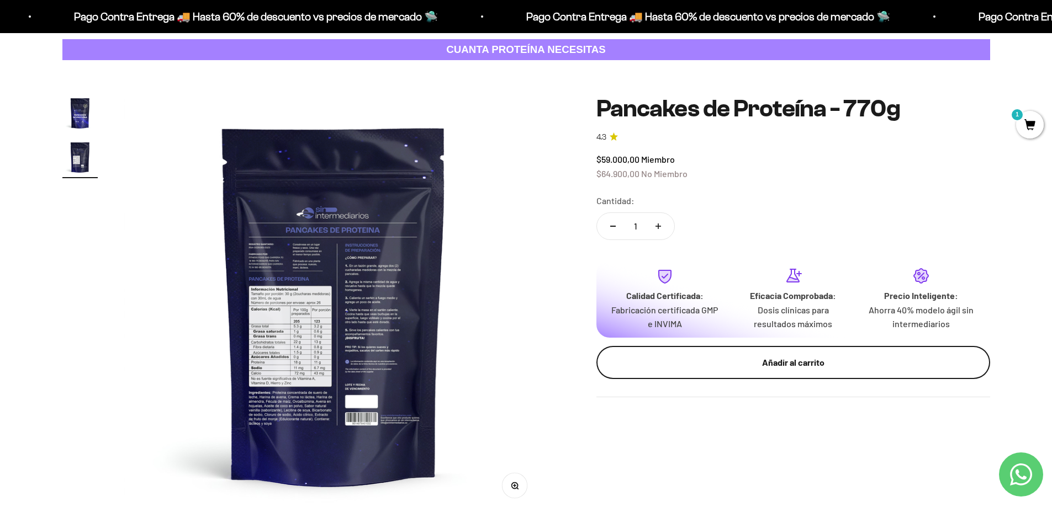
click at [705, 363] on div "Añadir al carrito" at bounding box center [792, 362] width 349 height 14
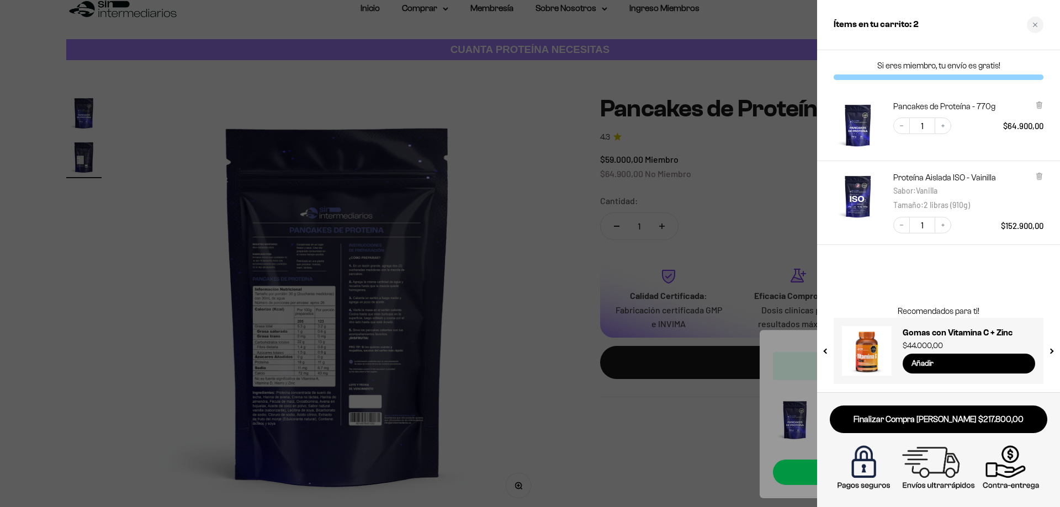
click at [577, 339] on div at bounding box center [530, 253] width 1060 height 507
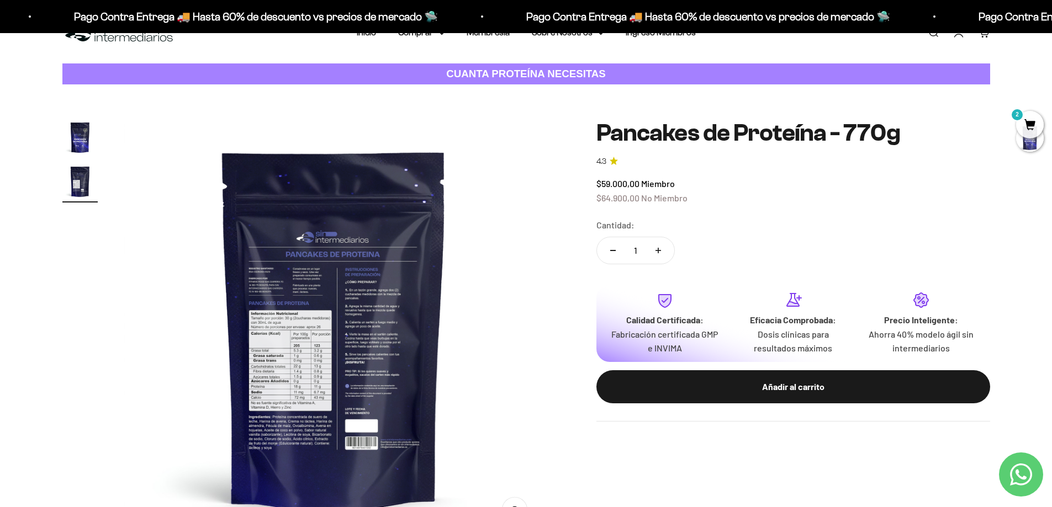
scroll to position [0, 0]
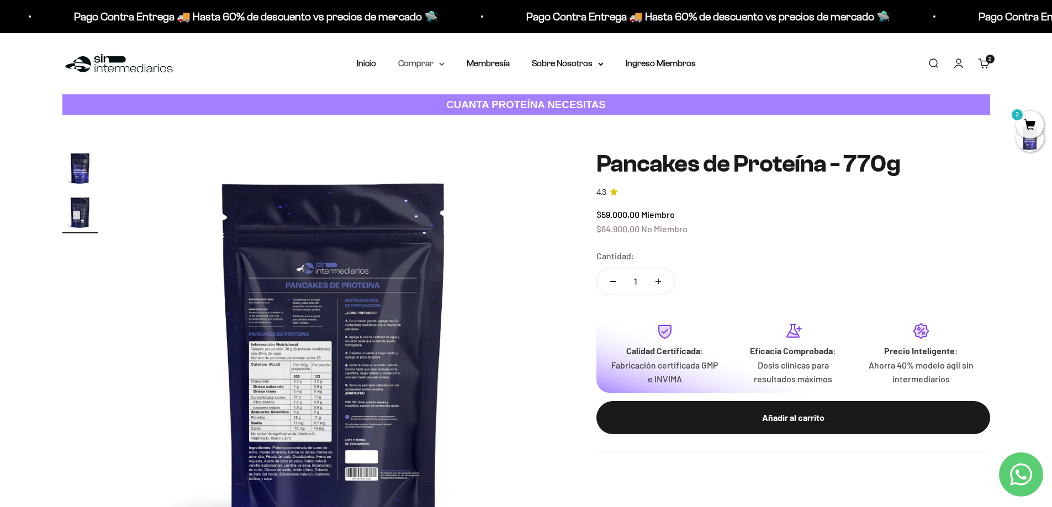
click at [435, 64] on summary "Comprar" at bounding box center [421, 63] width 46 height 14
click at [496, 118] on icon at bounding box center [494, 119] width 4 height 6
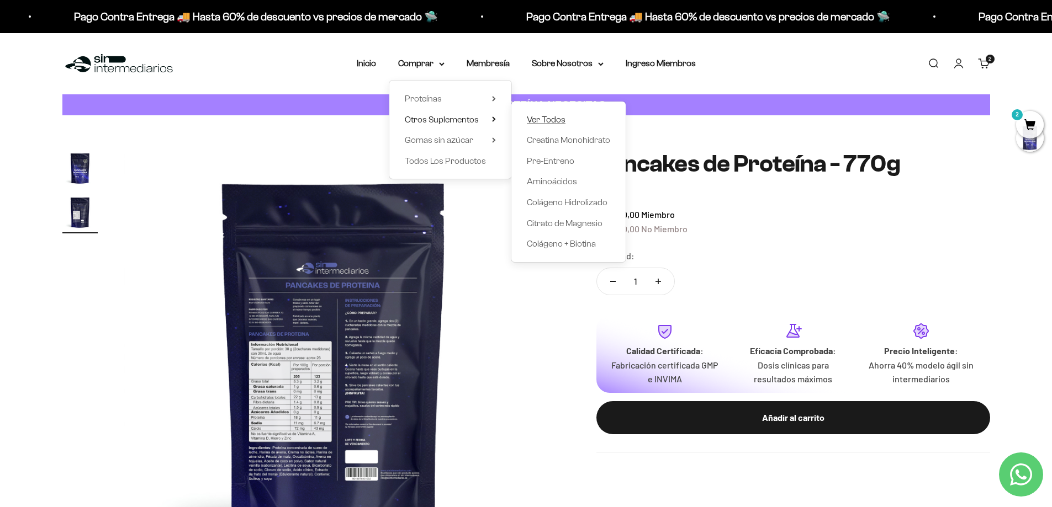
click at [529, 118] on span "Ver Todos" at bounding box center [546, 119] width 39 height 9
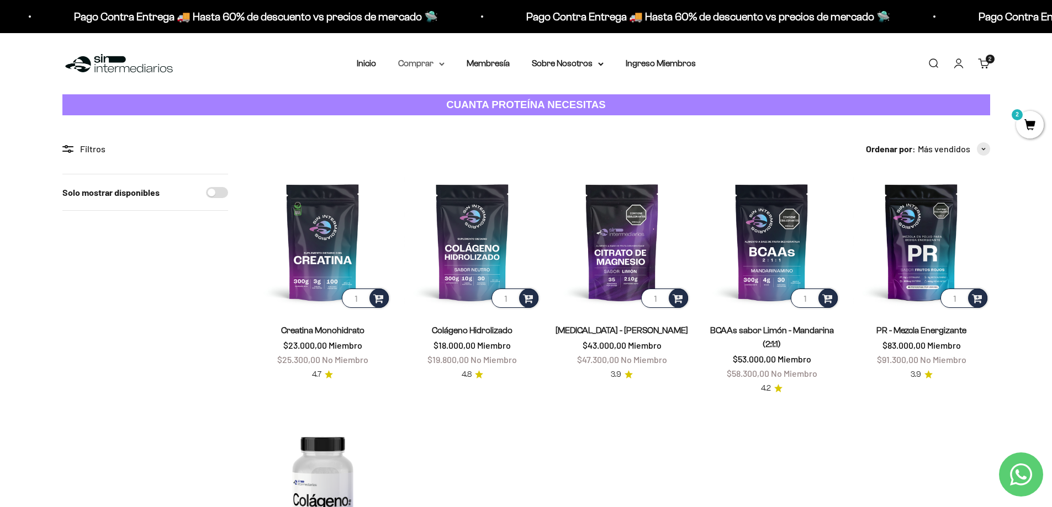
click at [443, 59] on summary "Comprar" at bounding box center [421, 63] width 46 height 14
click at [484, 142] on summary "Gomas sin azúcar" at bounding box center [450, 140] width 91 height 14
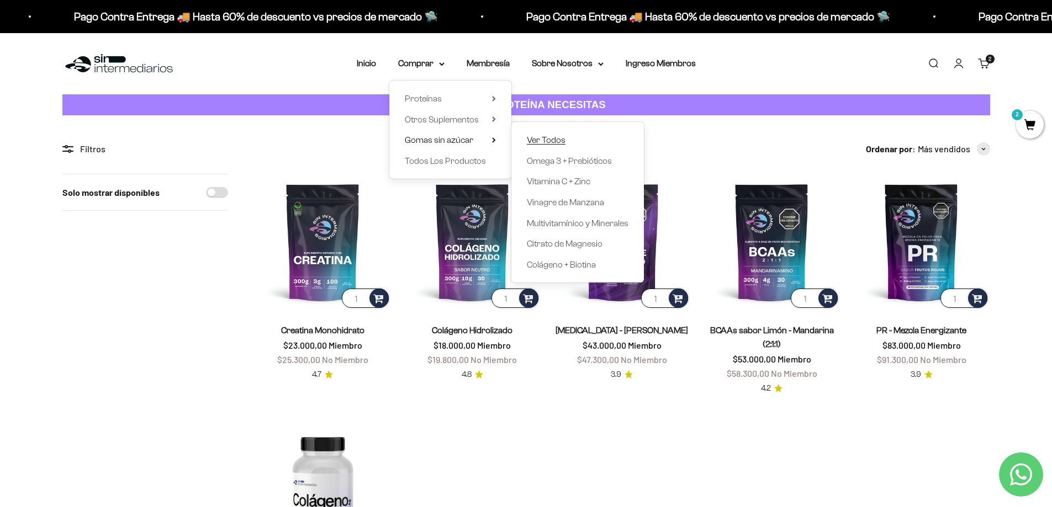
click at [551, 135] on span "Ver Todos" at bounding box center [546, 140] width 39 height 14
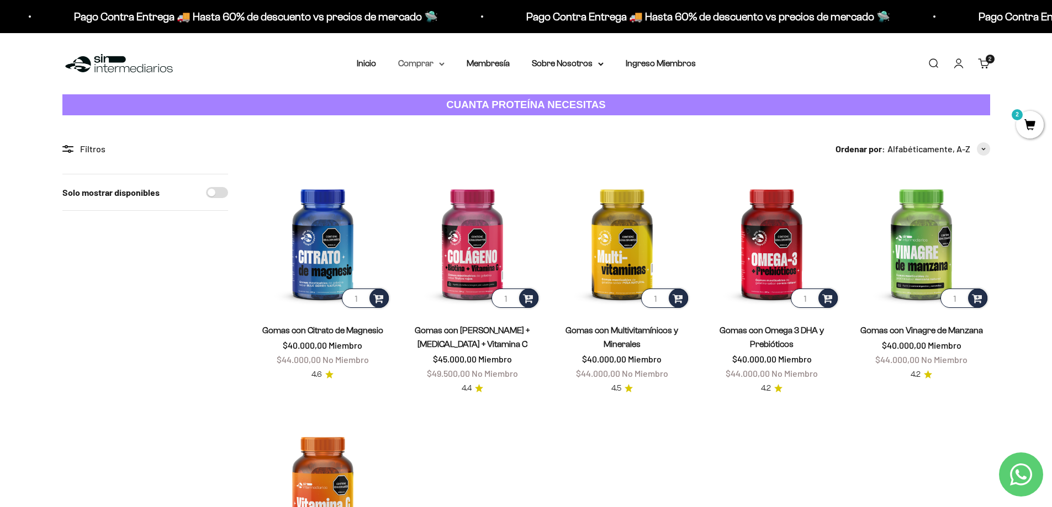
click at [442, 59] on summary "Comprar" at bounding box center [421, 63] width 46 height 14
click at [486, 63] on link "Membresía" at bounding box center [487, 63] width 43 height 9
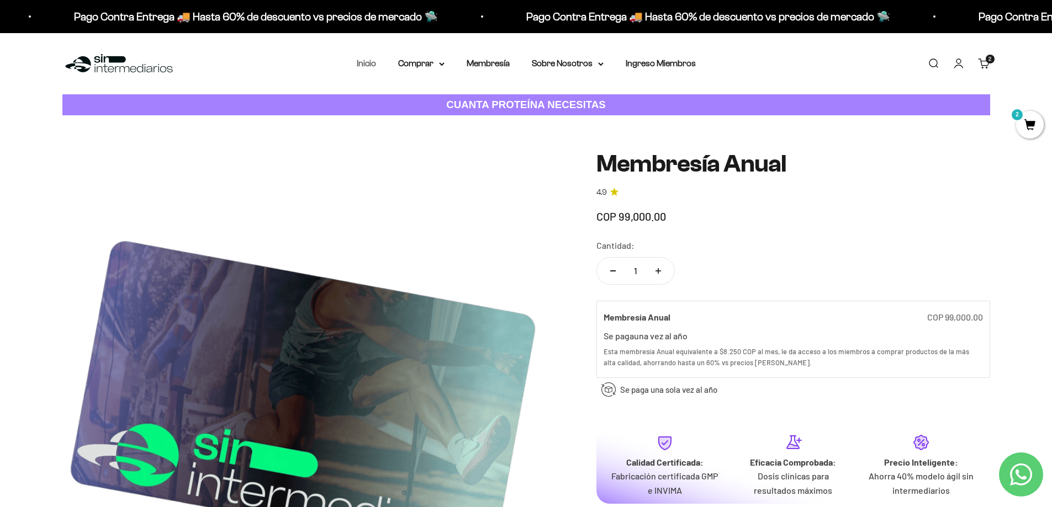
click at [362, 63] on link "Inicio" at bounding box center [366, 63] width 19 height 9
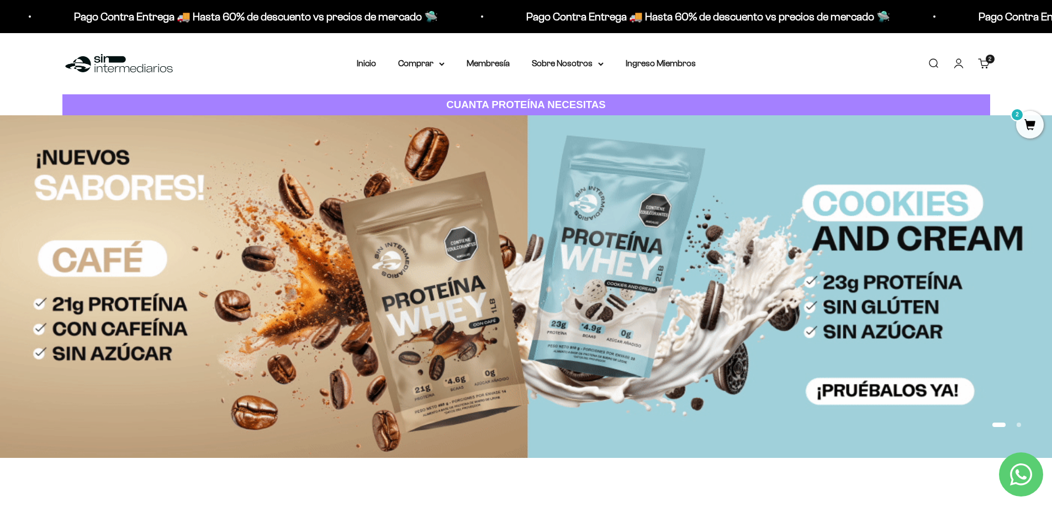
click at [983, 67] on link "Carrito 2 artículos 2" at bounding box center [984, 63] width 12 height 12
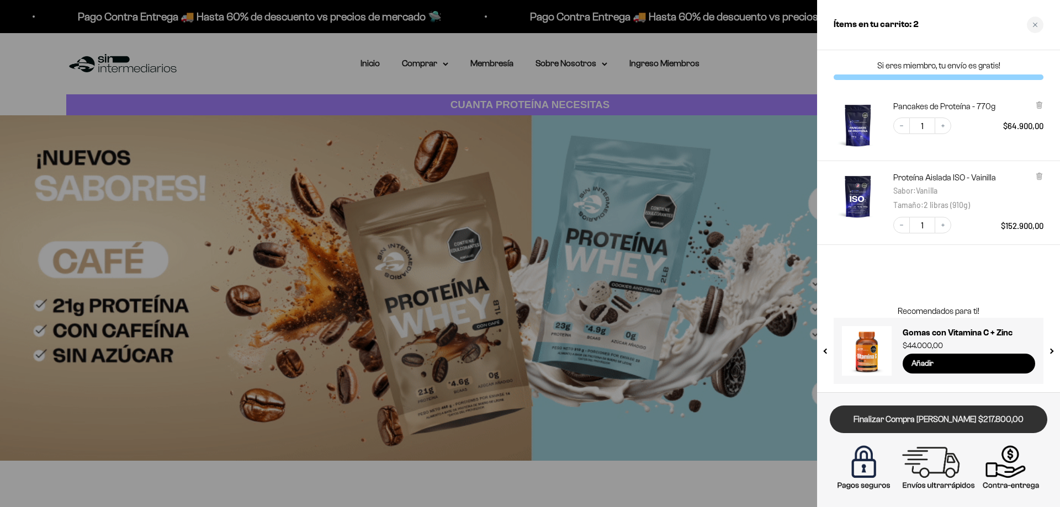
click at [966, 421] on link "Finalizar Compra [PERSON_NAME] $217.800,00" at bounding box center [938, 420] width 217 height 28
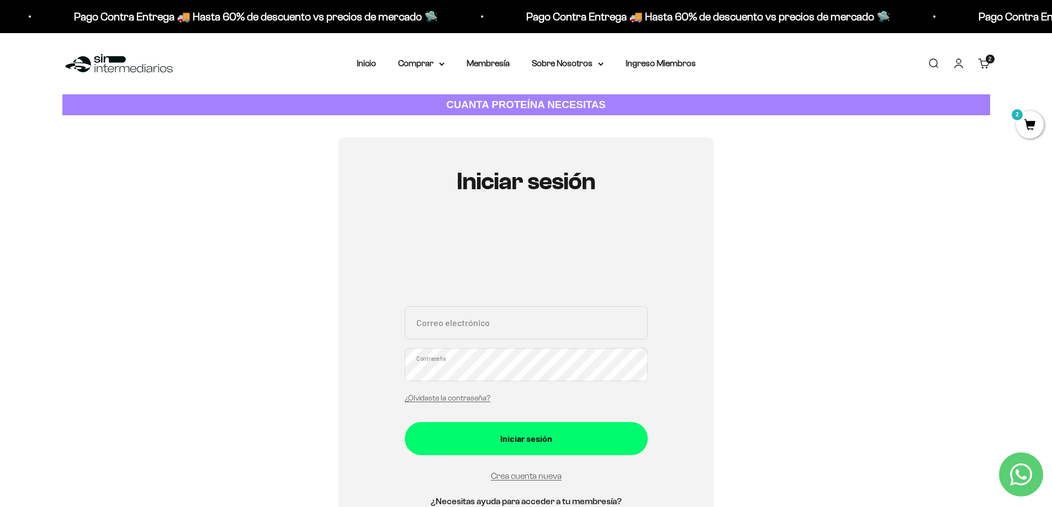
click at [523, 105] on strong "CUANTA PROTEÍNA NECESITAS" at bounding box center [526, 105] width 160 height 12
